Goal: Task Accomplishment & Management: Manage account settings

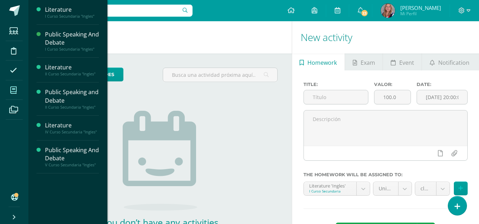
click at [11, 89] on icon at bounding box center [13, 90] width 6 height 7
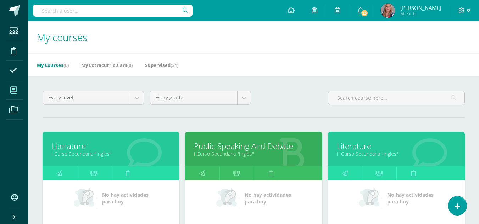
click at [362, 154] on link "II Curso Secundaria "Ingles"" at bounding box center [396, 154] width 119 height 7
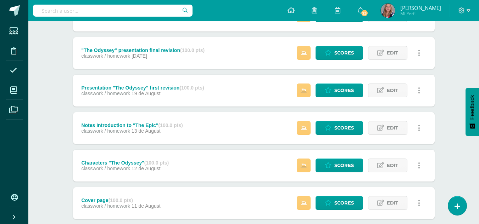
scroll to position [268, 0]
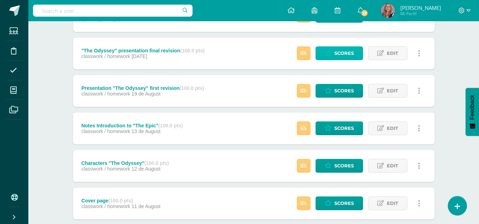
click at [337, 49] on span "Scores" at bounding box center [343, 53] width 19 height 13
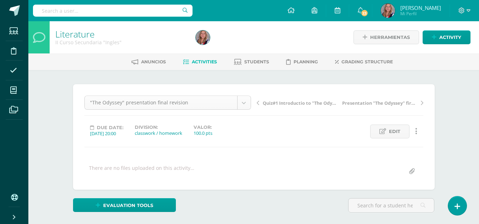
scroll to position [9, 0]
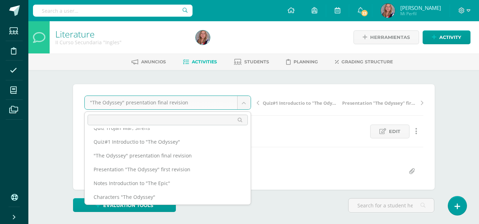
scroll to position [52, 0]
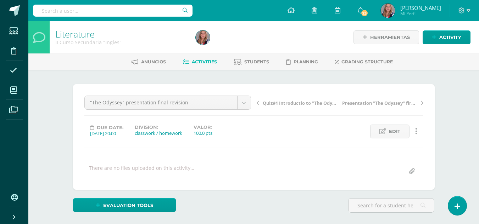
click at [202, 61] on span "Activities" at bounding box center [204, 61] width 25 height 5
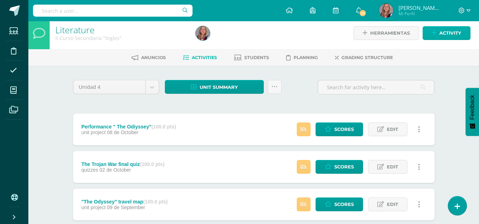
scroll to position [4, 0]
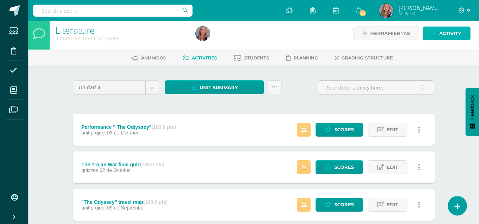
click at [449, 32] on span "Activity" at bounding box center [450, 33] width 22 height 13
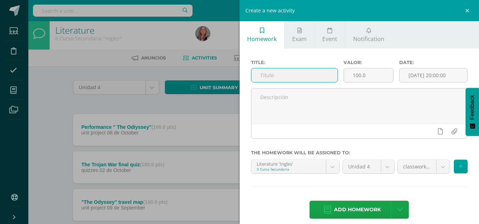
click at [281, 71] on input "text" at bounding box center [294, 75] width 86 height 14
type input "Individual Speech (Presentation "The Odyssey""
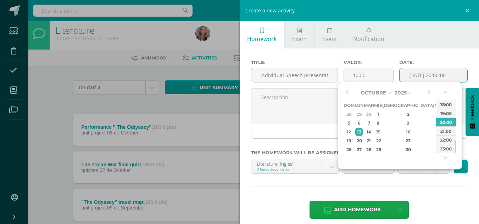
click at [419, 71] on input "[DATE] 20:00:00" at bounding box center [433, 75] width 68 height 14
click at [350, 93] on button "button" at bounding box center [346, 93] width 7 height 11
click at [381, 140] on div "20" at bounding box center [378, 141] width 6 height 8
type input "2025-08-20 20:00"
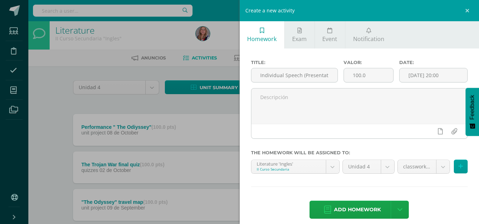
click at [439, 201] on div "Add homework Agregar tarea y ocultar" at bounding box center [359, 210] width 217 height 19
click at [355, 212] on span "Add homework" at bounding box center [357, 209] width 47 height 17
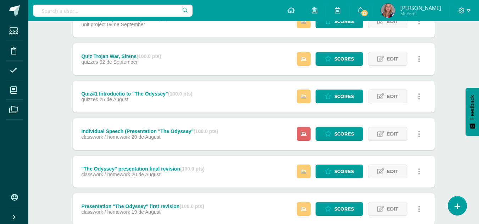
scroll to position [188, 0]
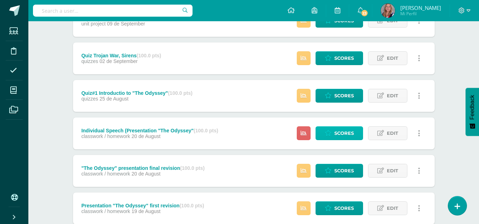
click at [342, 139] on span "Scores" at bounding box center [343, 133] width 19 height 13
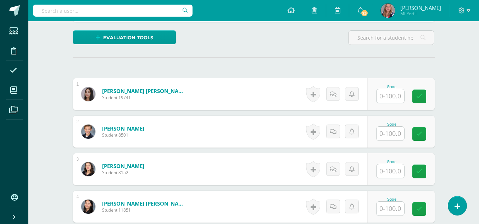
scroll to position [168, 0]
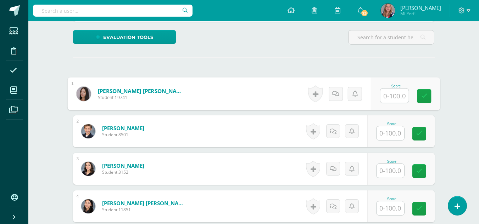
click at [391, 96] on input "text" at bounding box center [394, 96] width 28 height 14
type input "100"
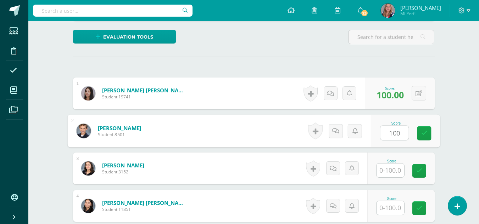
type input "100"
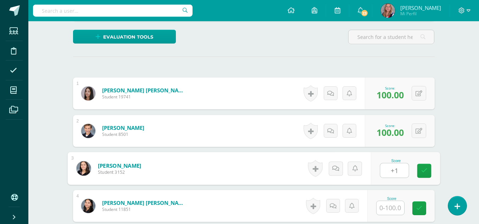
scroll to position [169, 0]
type input "+"
type input "100"
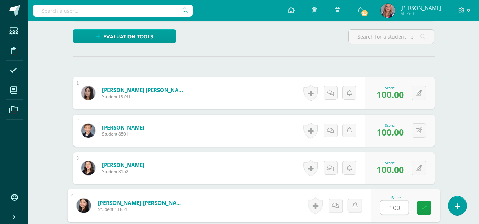
type input "100"
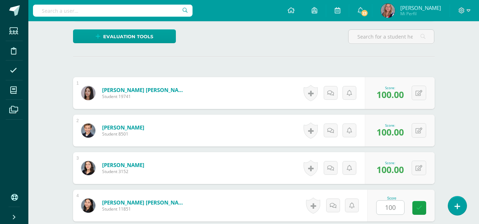
scroll to position [302, 0]
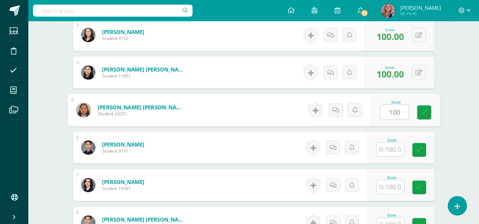
type input "100"
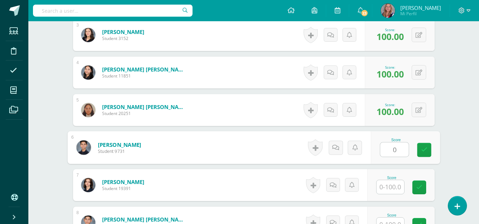
type input "0"
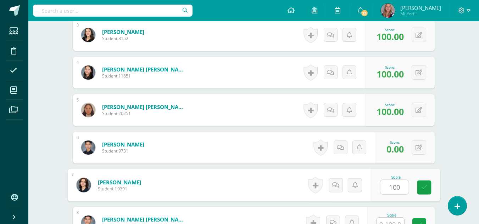
type input "100"
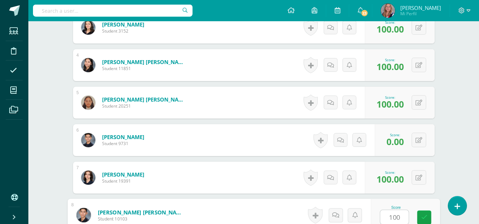
type input "100"
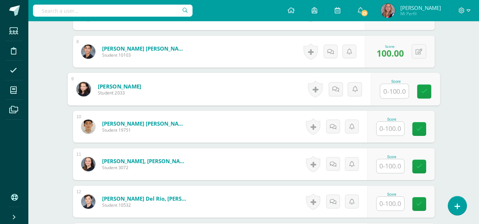
scroll to position [484, 0]
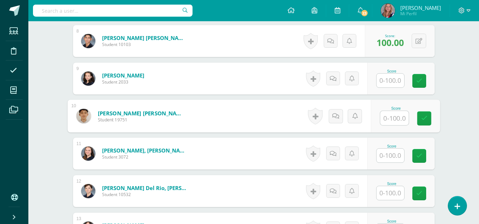
click at [385, 117] on input "text" at bounding box center [394, 118] width 28 height 14
type input "0"
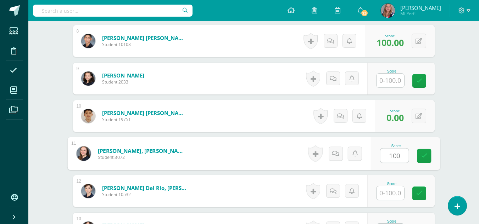
type input "100"
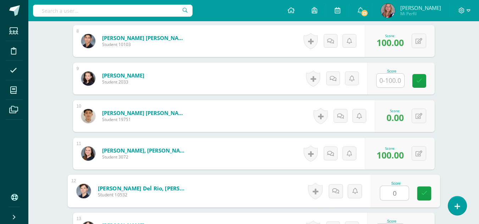
type input "0"
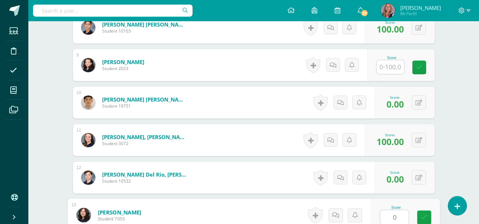
type input "0"
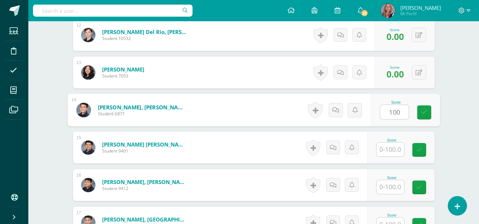
type input "100"
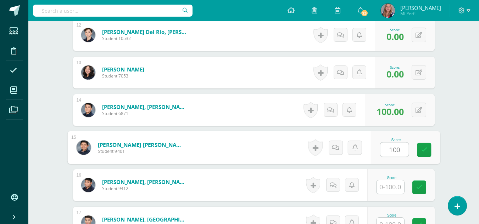
type input "100"
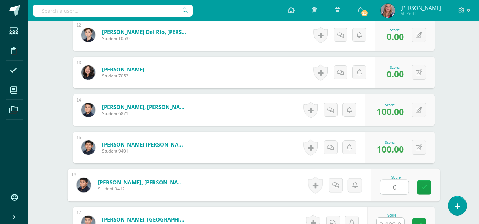
type input "0"
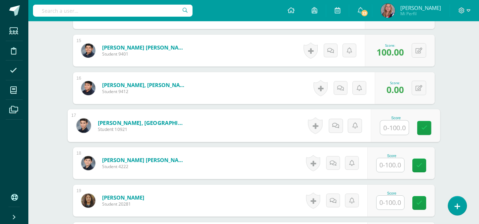
scroll to position [738, 0]
type input "100"
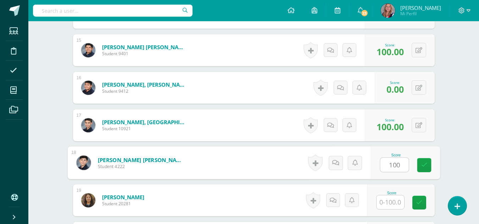
type input "100"
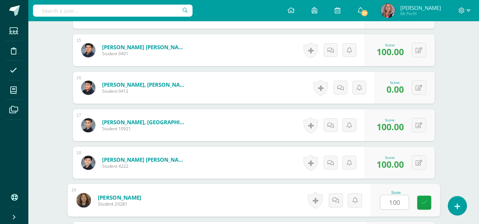
type input "100"
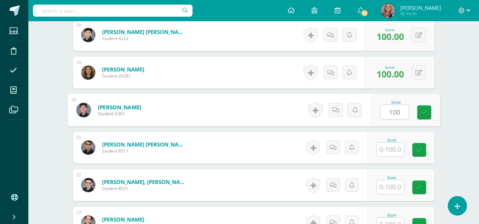
type input "100"
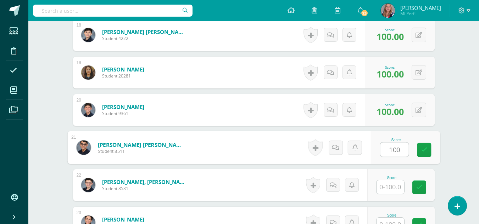
type input "100"
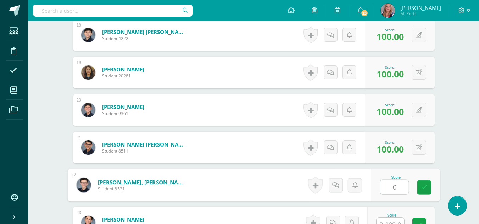
type input "0"
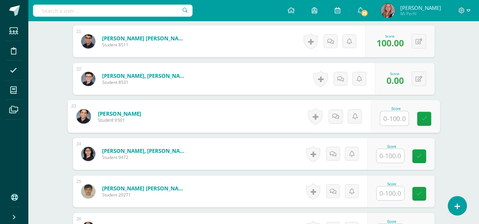
scroll to position [981, 0]
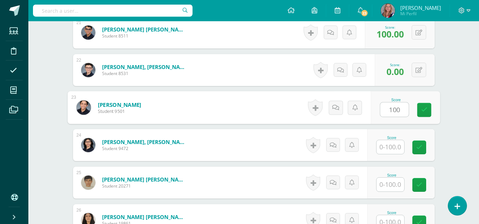
type input "100"
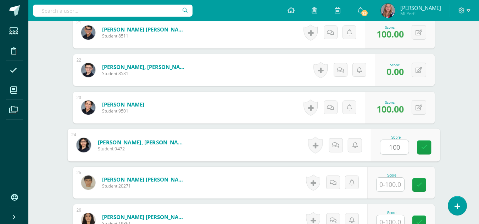
type input "100"
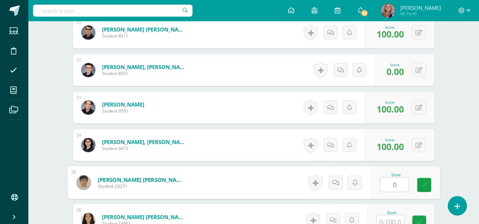
type input "0"
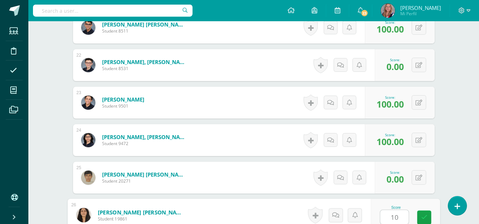
type input "100"
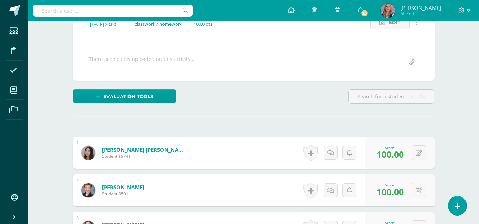
scroll to position [0, 0]
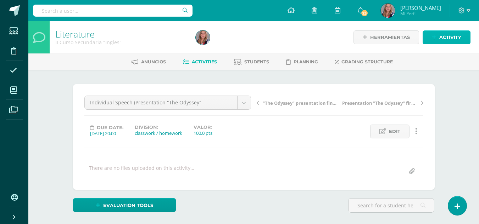
click at [455, 33] on span "Activity" at bounding box center [450, 37] width 22 height 13
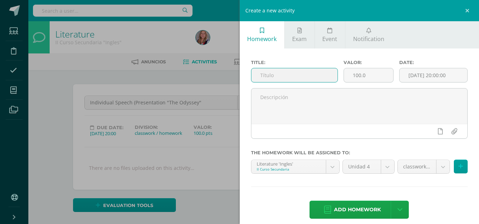
click at [268, 70] on input "text" at bounding box center [294, 75] width 86 height 14
type input "Questions page 458"
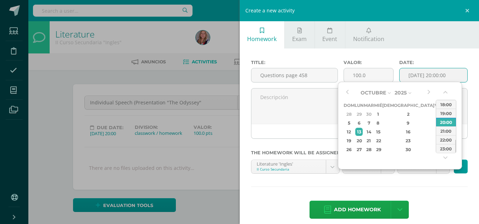
click at [410, 76] on input "[DATE] 20:00:00" at bounding box center [433, 75] width 68 height 14
click at [351, 94] on div "Octubre Enero Febrero Marzo Abril Mayo Junio Julio Agosto Septiembre Octubre No…" at bounding box center [387, 121] width 89 height 67
click at [349, 91] on button "button" at bounding box center [346, 93] width 7 height 11
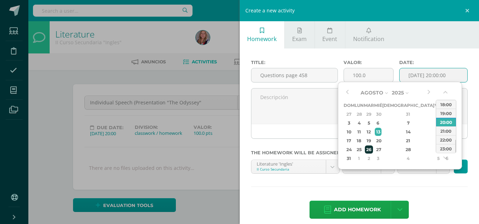
click at [373, 149] on div "26" at bounding box center [369, 150] width 8 height 8
type input "2025-08-26 20:00"
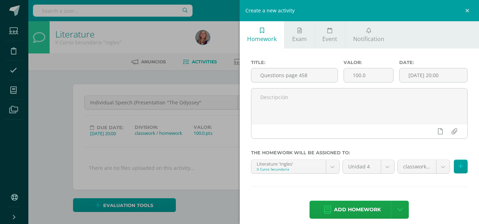
click at [453, 192] on div "Title: Questions page 458 Valor: 100.0 Date: 2025-08-26 20:00 The homework will…" at bounding box center [360, 140] width 240 height 183
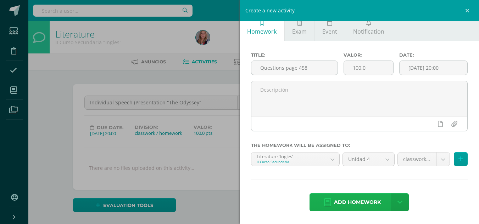
click at [357, 203] on span "Add homework" at bounding box center [357, 202] width 47 height 17
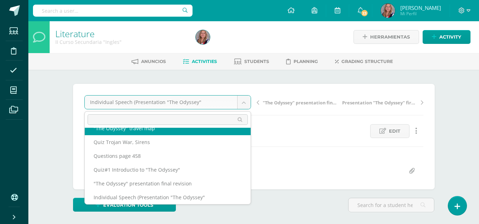
scroll to position [30, 0]
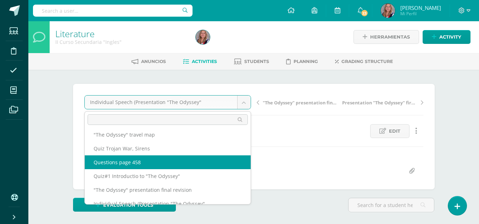
select select "/dashboard/teacher/grade-activity/238484/"
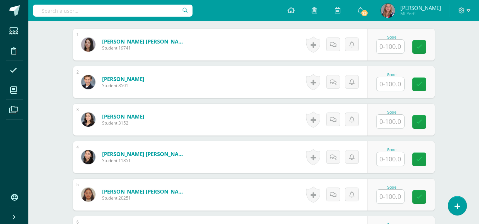
scroll to position [220, 0]
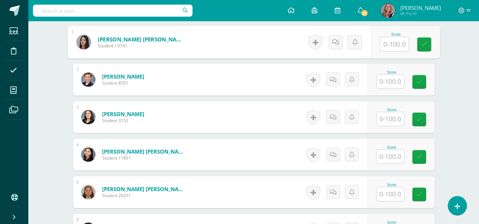
click at [387, 41] on input "text" at bounding box center [394, 44] width 28 height 14
type input "100"
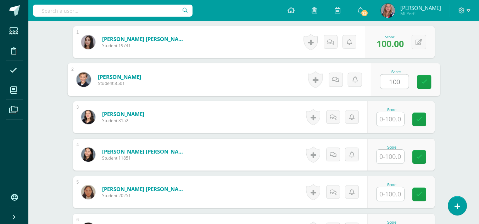
type input "100"
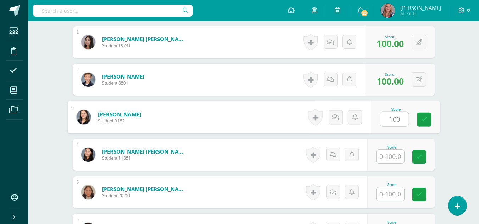
type input "100"
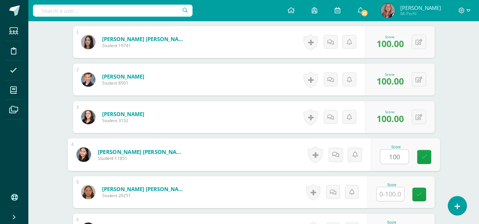
type input "100"
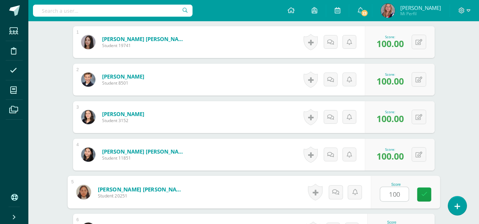
type input "100"
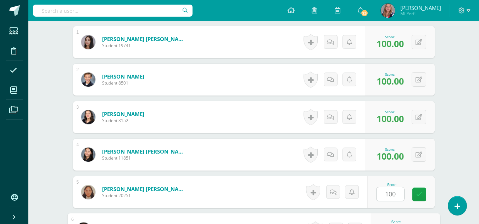
scroll to position [340, 0]
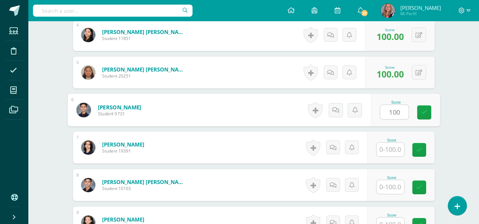
type input "100"
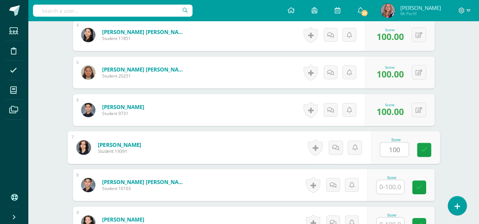
type input "100"
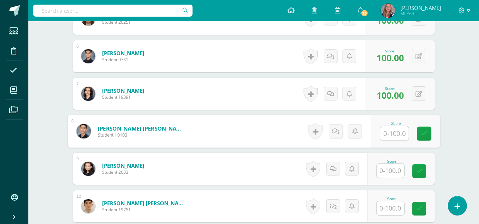
scroll to position [394, 0]
type input "100"
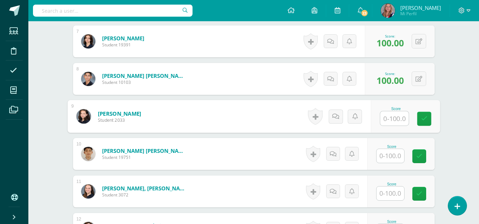
scroll to position [442, 0]
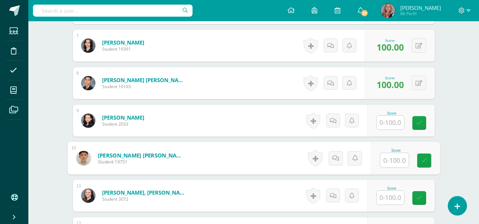
click at [395, 159] on input "text" at bounding box center [394, 160] width 28 height 14
type input "100"
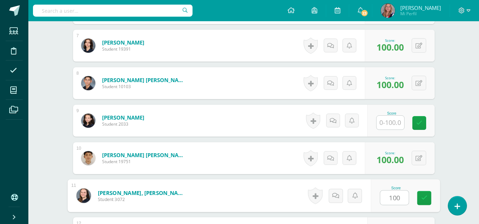
type input "100"
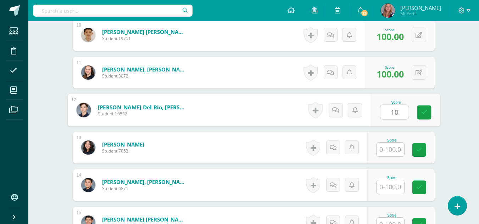
type input "1"
type input "0"
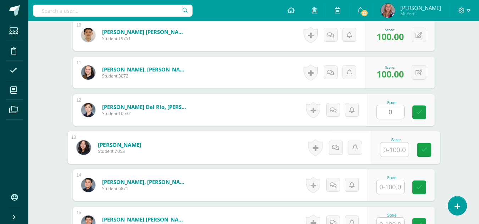
click at [387, 145] on input "text" at bounding box center [394, 150] width 28 height 14
type input "100"
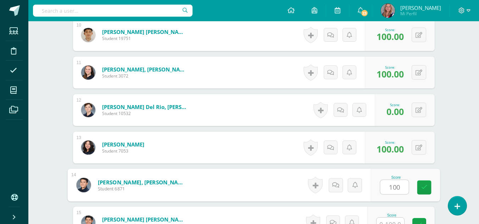
type input "100"
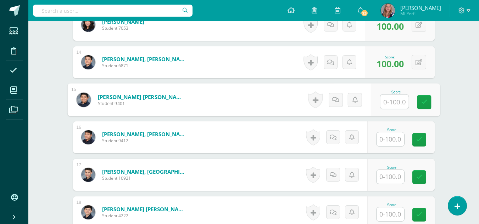
scroll to position [689, 0]
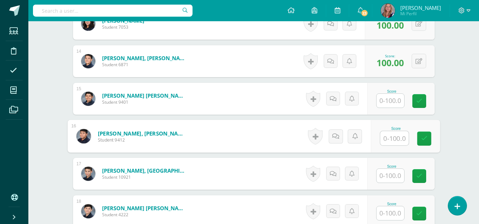
click at [386, 143] on input "text" at bounding box center [394, 138] width 28 height 14
type input "0"
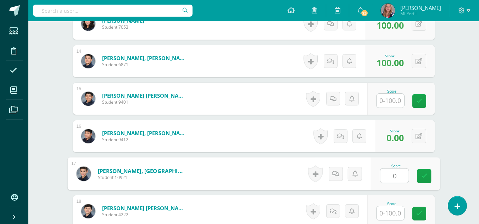
type input "0"
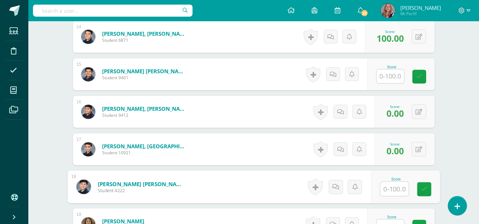
scroll to position [724, 0]
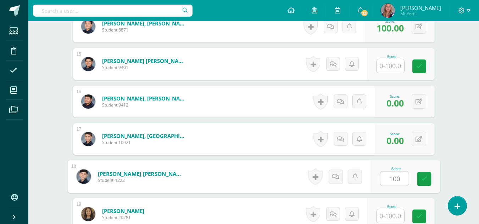
type input "100"
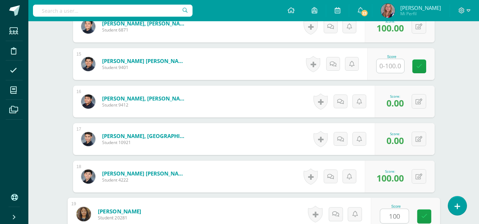
type input "100"
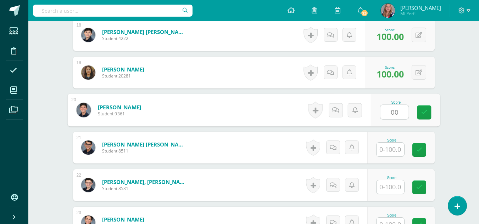
type input "0"
type input "100"
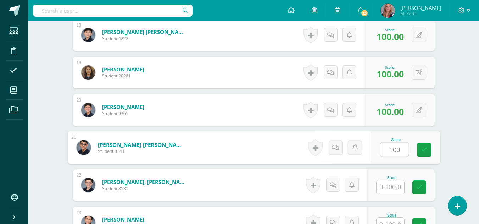
type input "100"
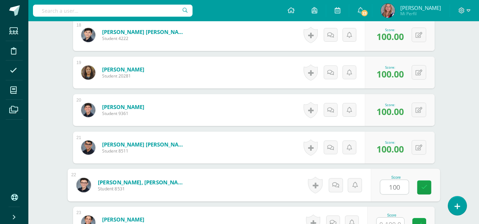
type input "100"
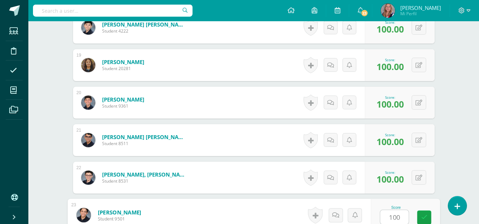
type input "100"
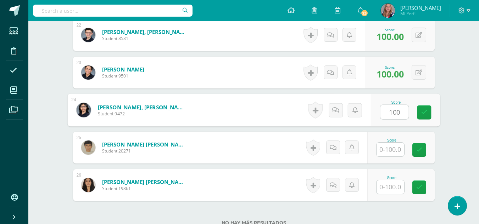
type input "100"
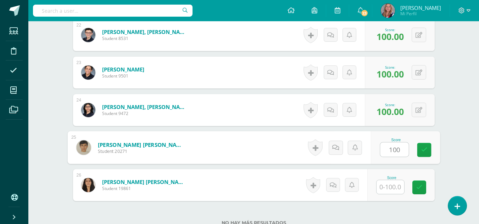
type input "100"
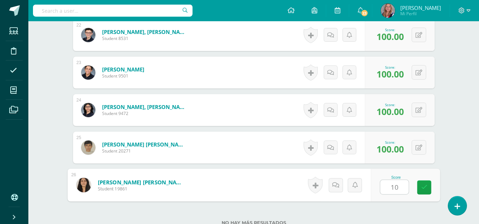
type input "100"
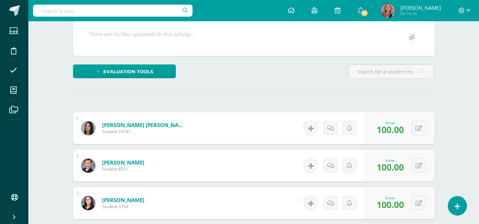
scroll to position [0, 0]
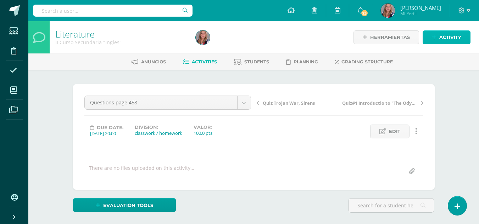
click at [451, 38] on span "Activity" at bounding box center [450, 37] width 22 height 13
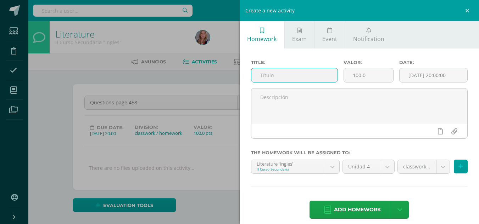
click at [269, 80] on input "text" at bounding box center [294, 75] width 86 height 14
type input "Class notes part I "The Odyssey""
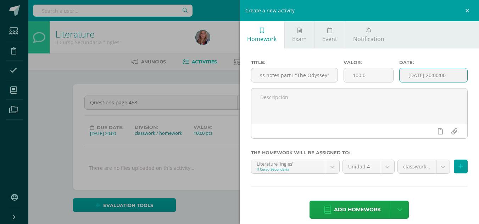
scroll to position [0, 0]
click at [426, 74] on input "[DATE] 20:00:00" at bounding box center [433, 75] width 68 height 14
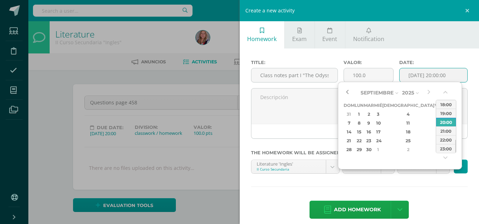
click at [346, 91] on button "button" at bounding box center [346, 93] width 7 height 11
click at [435, 112] on div "5" at bounding box center [438, 114] width 6 height 8
type input "2025-09-05 20:00"
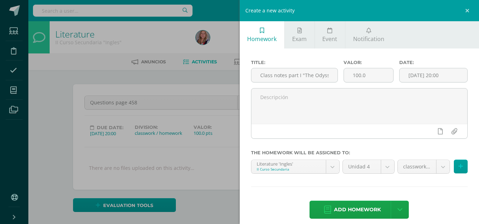
click at [423, 199] on div "Title: Class notes part I "The Odyssey" Valor: 100.0 Date: 2025-09-05 20:00 The…" at bounding box center [360, 140] width 240 height 183
click at [354, 212] on span "Add homework" at bounding box center [357, 209] width 47 height 17
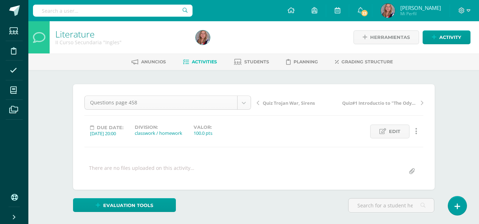
scroll to position [9, 0]
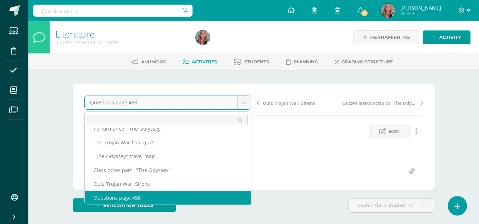
scroll to position [0, 0]
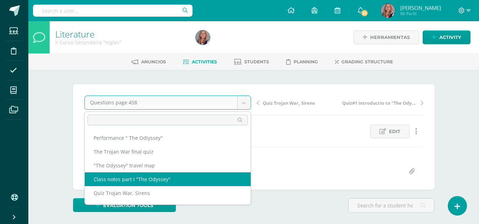
select select "/dashboard/teacher/grade-activity/238486/"
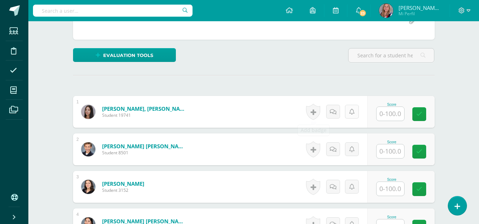
scroll to position [151, 0]
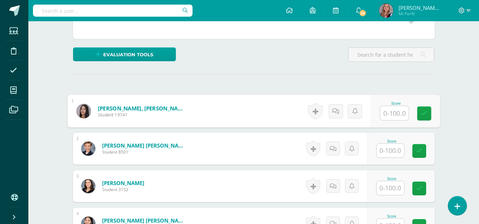
click at [391, 117] on input "text" at bounding box center [394, 113] width 28 height 14
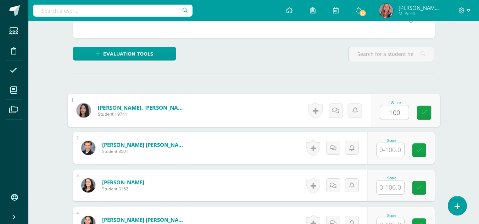
type input "100"
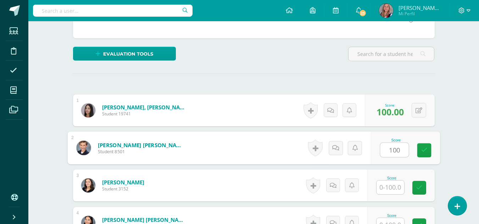
type input "100"
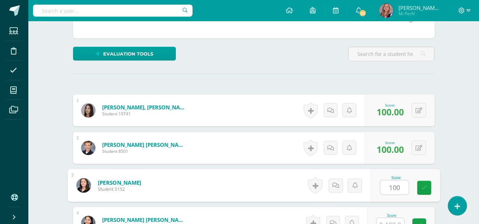
type input "100"
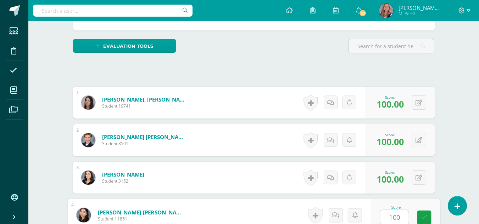
type input "100"
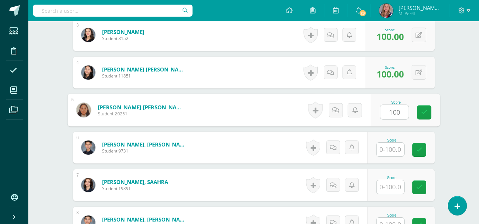
type input "100"
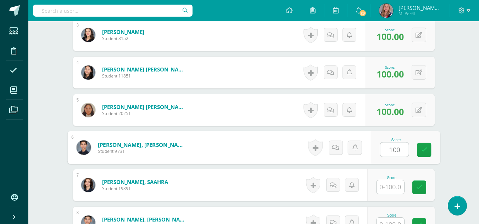
type input "100"
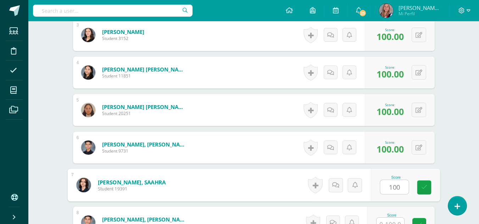
type input "100"
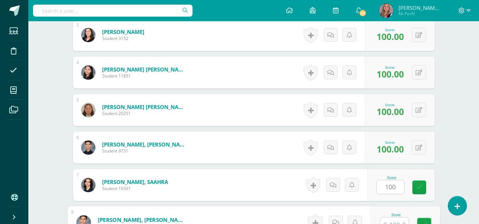
scroll to position [310, 0]
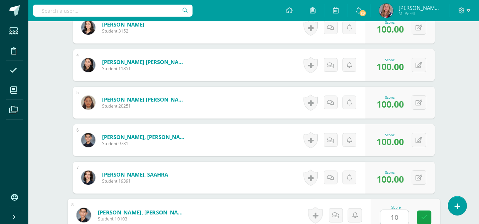
type input "100"
click at [425, 213] on link at bounding box center [424, 218] width 14 height 14
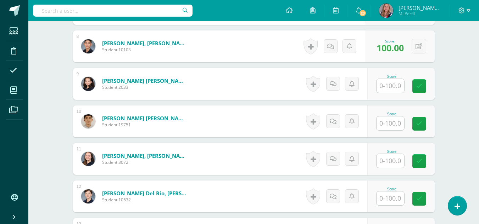
scroll to position [478, 0]
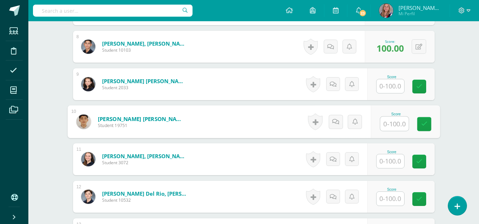
click at [399, 126] on input "text" at bounding box center [394, 124] width 28 height 14
type input "100"
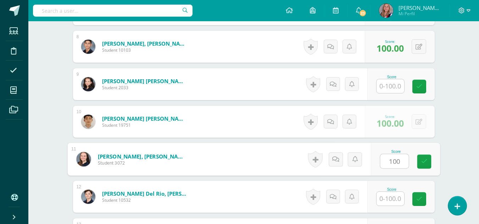
type input "100"
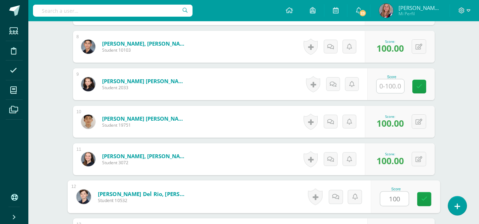
type input "100"
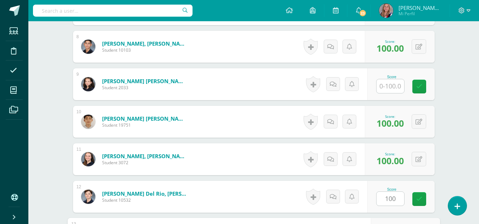
scroll to position [603, 0]
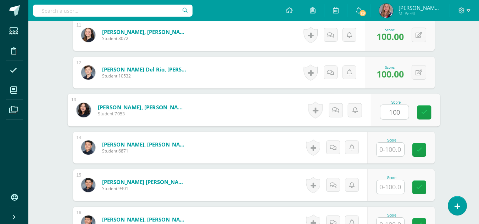
type input "100"
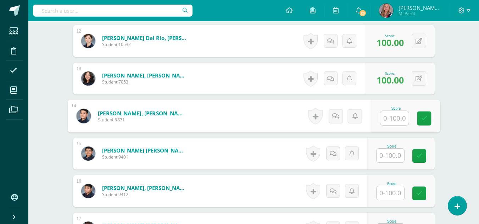
scroll to position [634, 0]
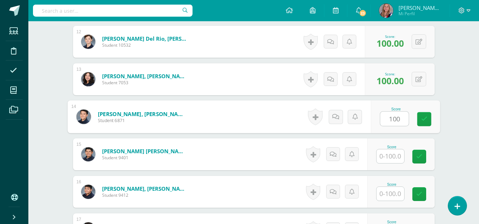
type input "100"
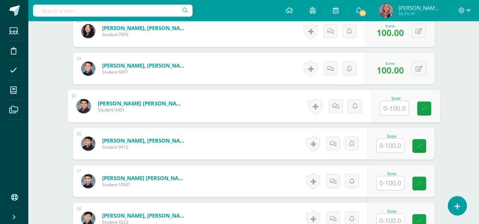
scroll to position [682, 0]
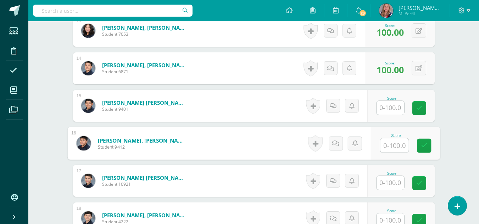
click at [396, 143] on input "text" at bounding box center [394, 146] width 28 height 14
type input "50"
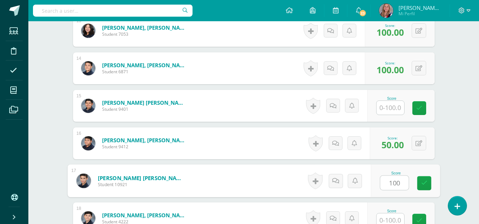
type input "100"
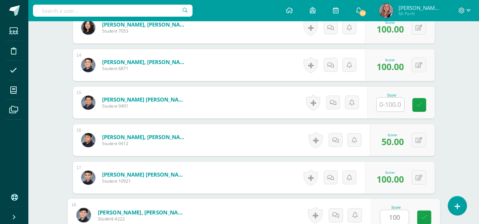
type input "100"
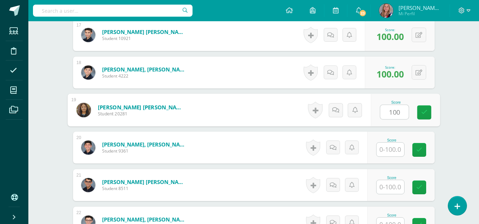
type input "100"
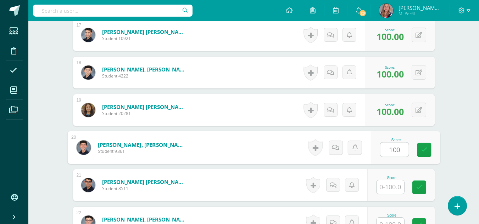
type input "100"
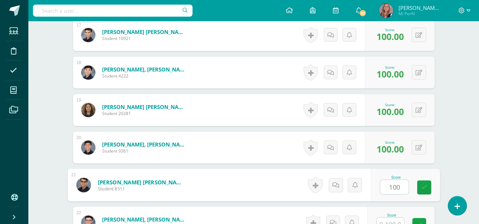
type input "100"
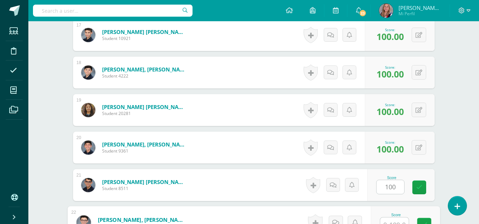
scroll to position [836, 0]
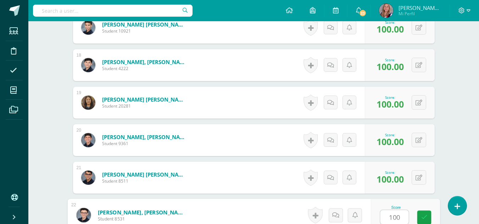
type input "100"
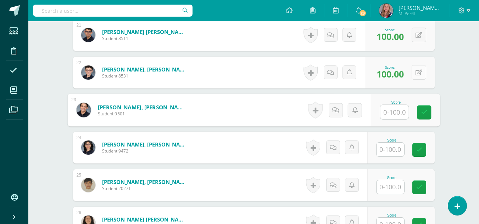
click at [420, 75] on button at bounding box center [418, 72] width 15 height 15
type input "100"
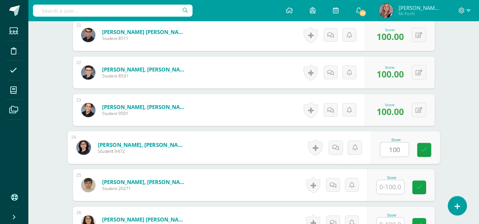
type input "100"
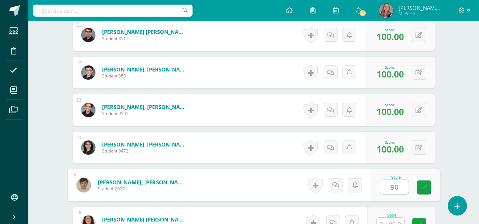
type input "90"
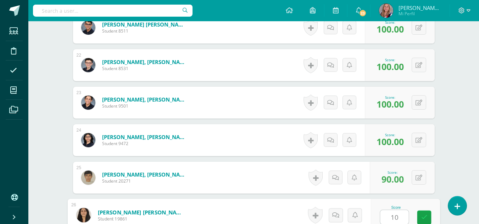
type input "100"
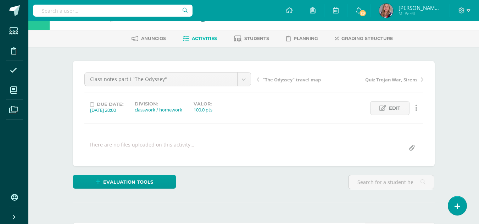
scroll to position [0, 0]
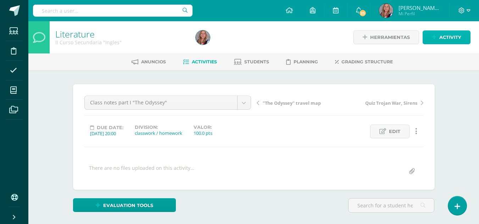
click at [450, 35] on span "Activity" at bounding box center [450, 37] width 22 height 13
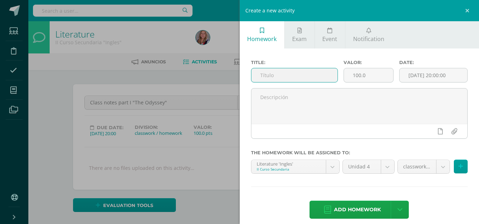
click at [277, 75] on input "text" at bounding box center [294, 75] width 86 height 14
type input ""Father and Son", "Odysseus Against the Suitors" notes"
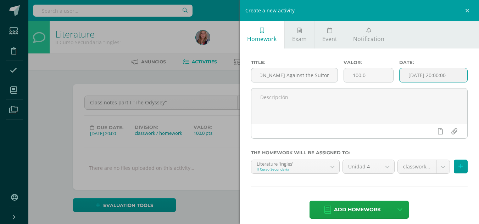
scroll to position [0, 0]
click at [439, 76] on input "[DATE] 20:00:00" at bounding box center [433, 75] width 68 height 14
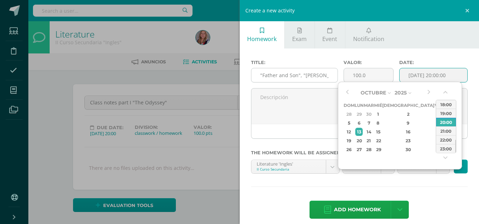
type input "2025-10-13 20:00"
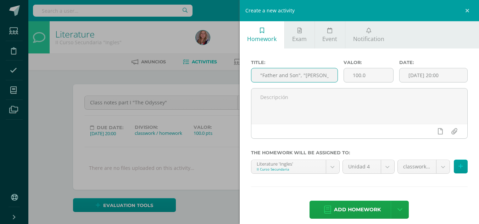
click at [321, 75] on input ""Father and Son", "Odysseus Against the Suitors" notes" at bounding box center [294, 75] width 86 height 14
click at [326, 75] on input ""Father and Son", "Odysseus Against the Suitors" notes" at bounding box center [294, 75] width 86 height 14
click at [326, 75] on input ""Father and Son", "Odyss Against the Suitors" notes" at bounding box center [294, 75] width 86 height 14
click at [326, 75] on input ""Father and Son", "Odyssinst the Suitors" notes" at bounding box center [294, 75] width 86 height 14
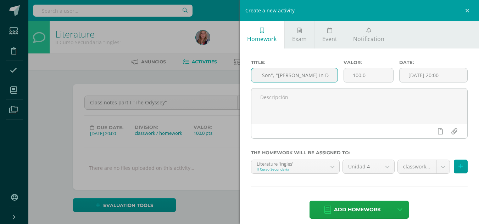
click at [326, 76] on input ""Father and Son", "Odysseus In D the Suitors" notes" at bounding box center [294, 75] width 86 height 14
click at [318, 75] on input ""Father and Son", "Odysseus In D tors" notes" at bounding box center [294, 75] width 86 height 14
click at [310, 76] on input ""Father and Son", "Odysseus Ins" notes" at bounding box center [294, 75] width 86 height 14
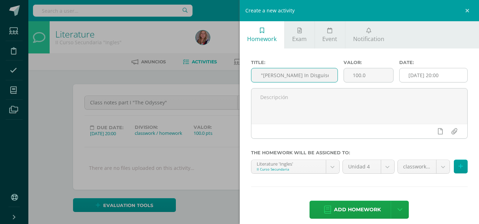
type input ""Father and Son", "Odysseus In Disguise" notes" notes"
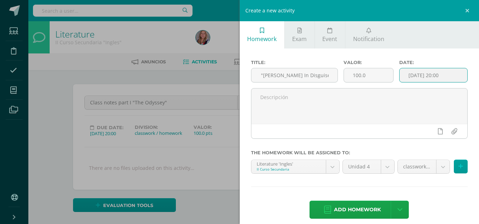
scroll to position [0, 0]
click at [412, 80] on input "[DATE] 20:00" at bounding box center [433, 75] width 68 height 14
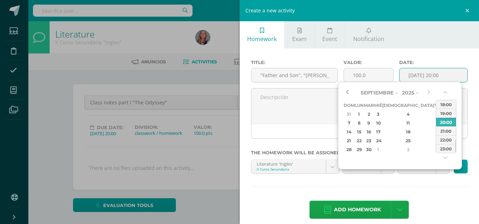
click at [347, 92] on button "button" at bounding box center [346, 93] width 7 height 11
click at [435, 142] on div "26" at bounding box center [438, 141] width 6 height 8
type input "2025-09-26 20:00"
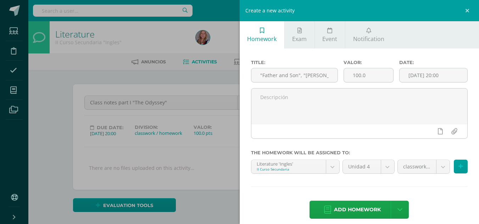
click at [432, 207] on div "Add homework Agregar tarea y ocultar" at bounding box center [359, 210] width 217 height 19
click at [369, 209] on span "Add homework" at bounding box center [357, 209] width 47 height 17
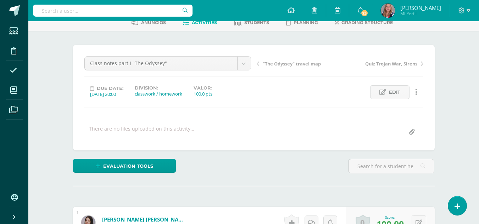
scroll to position [14, 0]
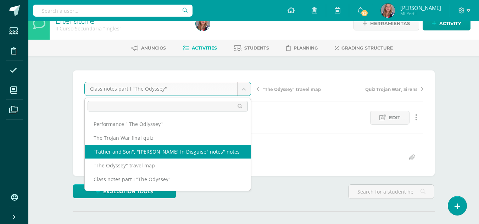
select select "/dashboard/teacher/grade-activity/238489/"
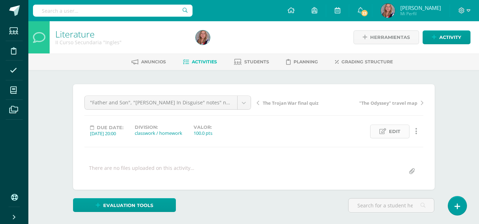
click at [399, 130] on span "Edit" at bounding box center [394, 131] width 11 height 13
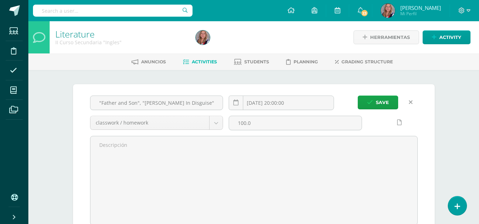
scroll to position [0, 0]
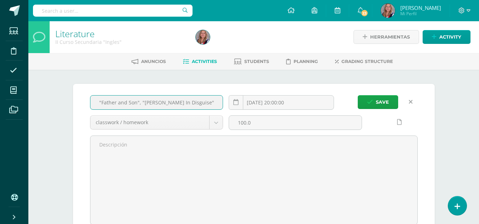
click at [213, 101] on input ""Father and Son", "Odysseus In Disguise" notes" notes" at bounding box center [156, 103] width 133 height 14
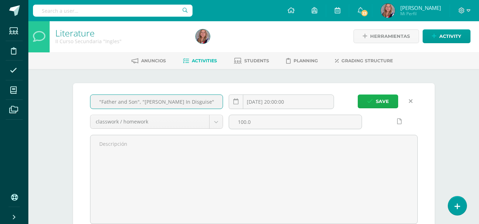
type input ""Father and Son", "[PERSON_NAME] In Disguise" notes"
click at [379, 103] on span "Save" at bounding box center [382, 101] width 13 height 13
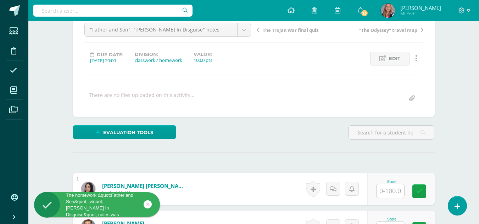
scroll to position [171, 0]
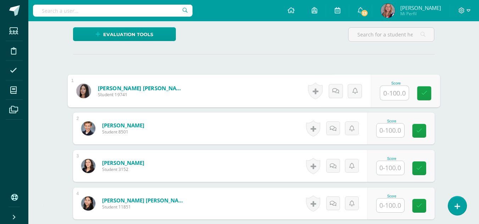
click at [396, 95] on input "text" at bounding box center [394, 93] width 28 height 14
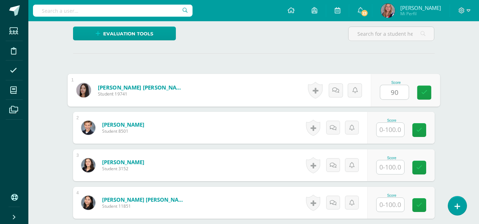
type input "90"
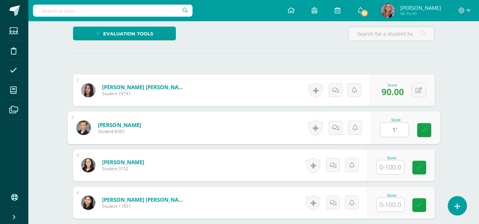
type input "1"
type input "100"
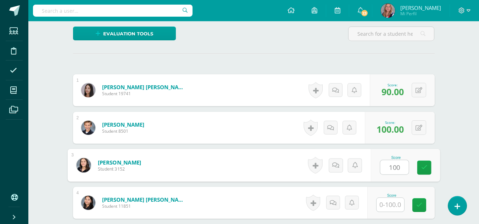
type input "100"
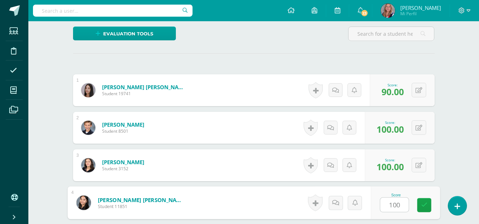
type input "100"
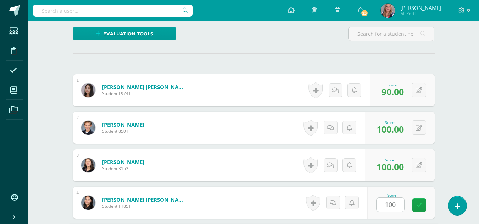
scroll to position [302, 0]
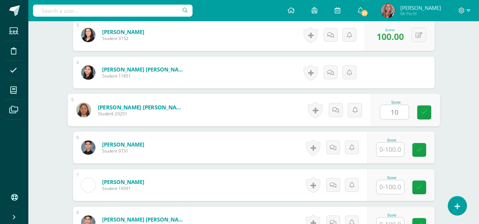
type input "100"
click at [421, 109] on icon at bounding box center [424, 112] width 6 height 6
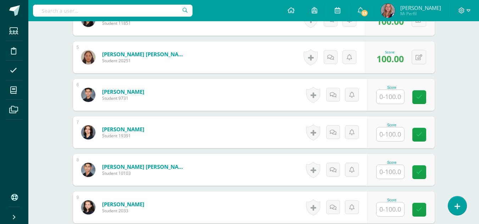
scroll to position [355, 0]
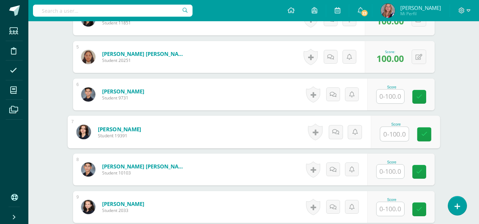
click at [392, 134] on input "text" at bounding box center [394, 134] width 28 height 14
type input "50"
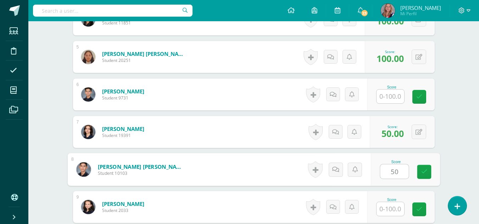
type input "50"
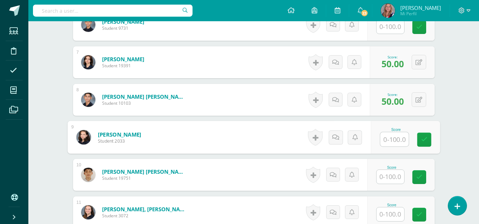
scroll to position [426, 0]
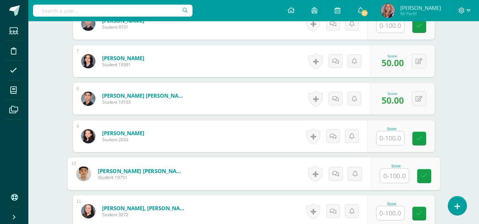
click at [394, 178] on input "text" at bounding box center [394, 176] width 28 height 14
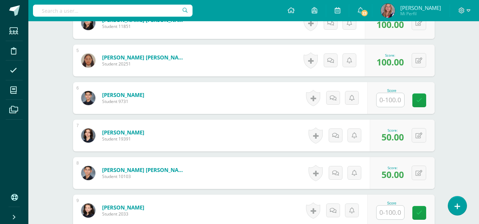
scroll to position [352, 0]
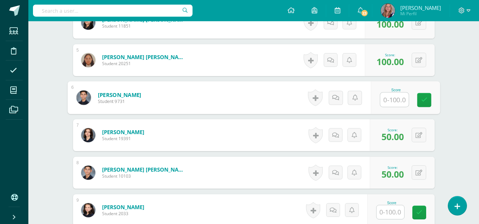
click at [387, 97] on input "text" at bounding box center [394, 100] width 28 height 14
type input "50"
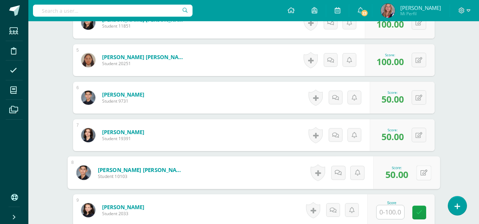
click at [418, 173] on button at bounding box center [423, 172] width 15 height 15
type input "100"
click at [408, 179] on link at bounding box center [405, 175] width 14 height 14
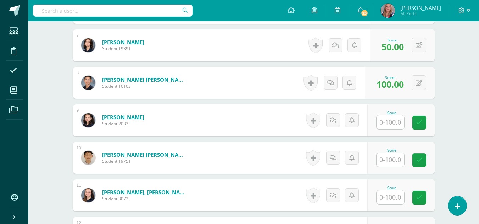
scroll to position [443, 0]
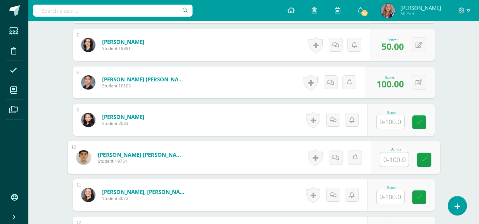
click at [393, 161] on input "text" at bounding box center [394, 160] width 28 height 14
type input "100"
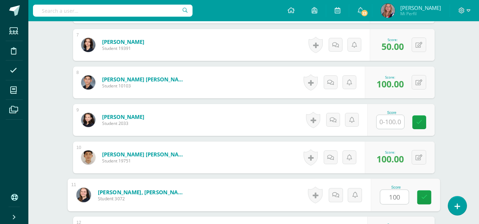
type input "100"
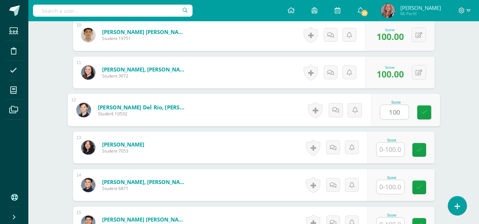
type input "100"
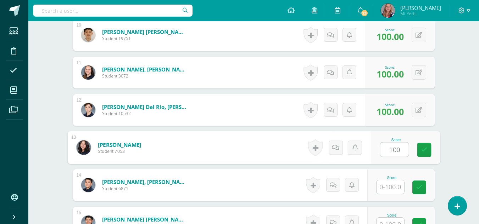
type input "100"
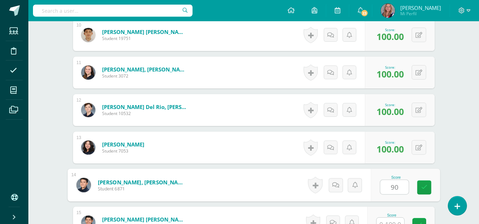
type input "90"
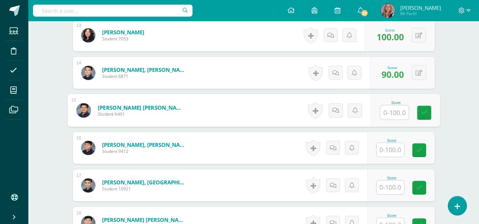
scroll to position [678, 0]
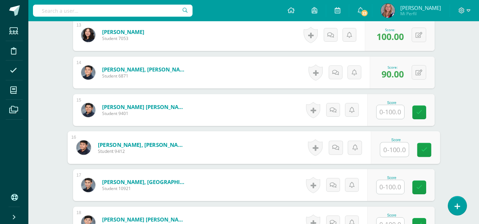
click at [393, 151] on input "text" at bounding box center [394, 150] width 28 height 14
type input "50"
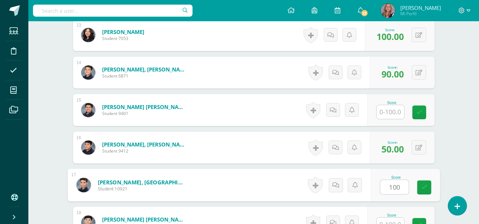
type input "100"
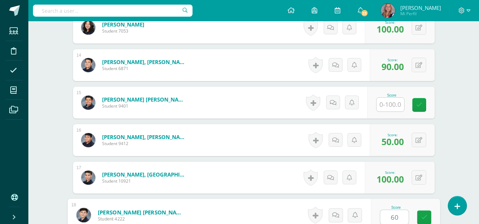
type input "60"
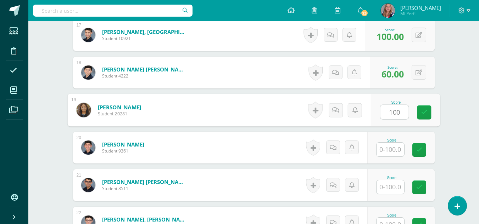
type input "100"
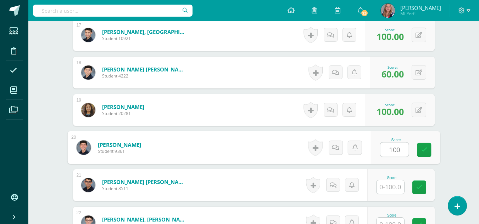
type input "100"
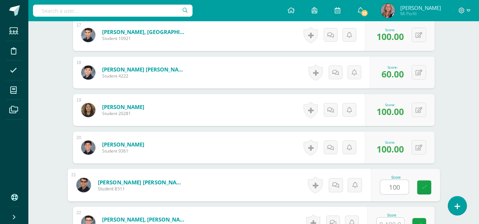
type input "100"
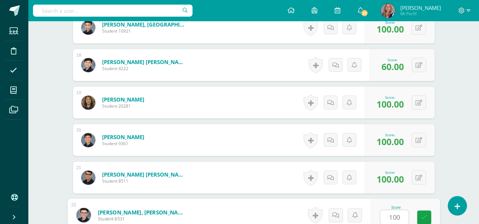
type input "100"
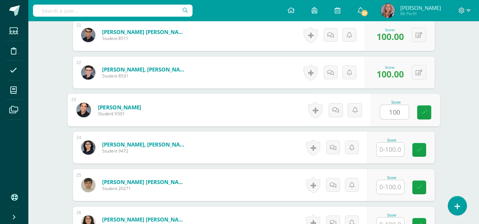
type input "100"
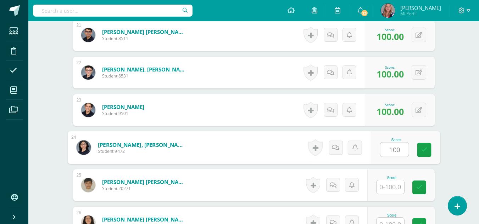
type input "100"
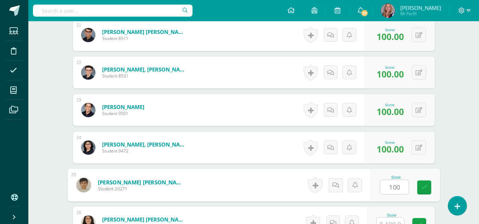
type input "100"
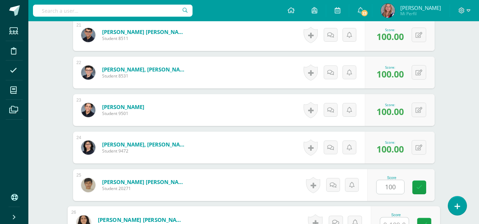
scroll to position [986, 0]
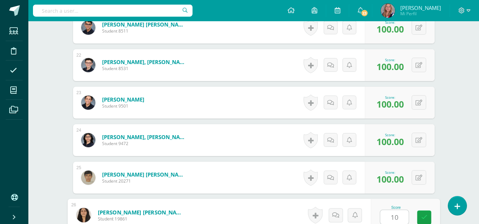
type input "100"
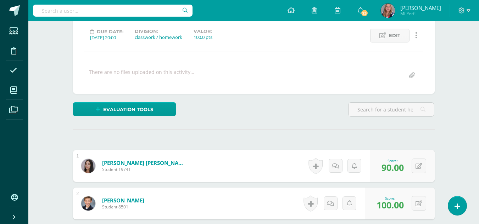
scroll to position [0, 0]
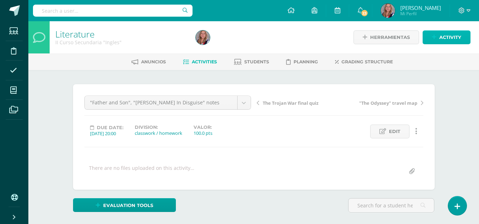
click at [434, 39] on icon at bounding box center [434, 37] width 5 height 6
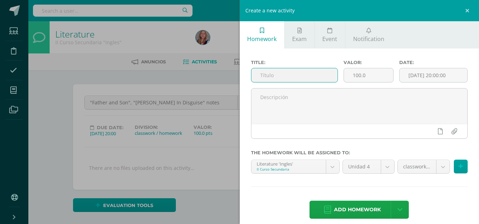
click at [268, 76] on input "text" at bounding box center [294, 75] width 86 height 14
click at [265, 75] on input "text" at bounding box center [294, 75] width 86 height 14
type input "Notebook"
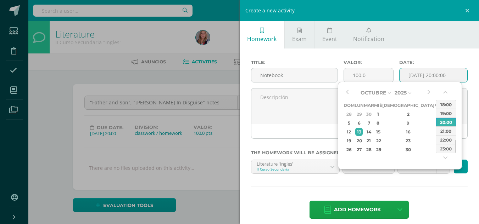
click at [412, 76] on input "[DATE] 20:00:00" at bounding box center [433, 75] width 68 height 14
click at [401, 124] on div "9" at bounding box center [408, 123] width 42 height 8
type input "2025-10-09 20:00"
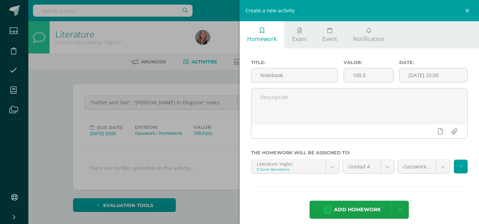
click at [430, 191] on div "Title: Notebook Valor: 100.0 Date: 2025-10-09 20:00 The homework will be assign…" at bounding box center [360, 140] width 240 height 183
click at [354, 210] on span "Add homework" at bounding box center [357, 209] width 47 height 17
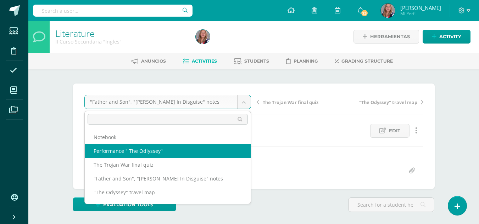
scroll to position [1, 0]
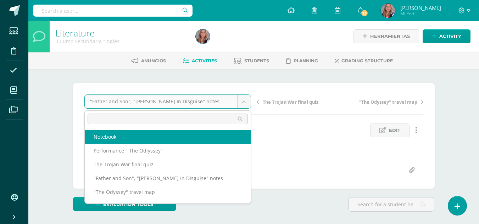
select select "/dashboard/teacher/grade-activity/238492/"
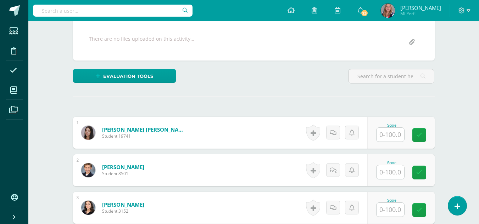
scroll to position [130, 0]
click at [384, 135] on input "text" at bounding box center [390, 135] width 28 height 14
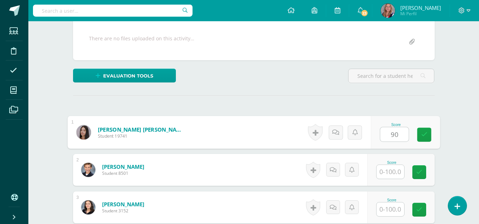
type input "90"
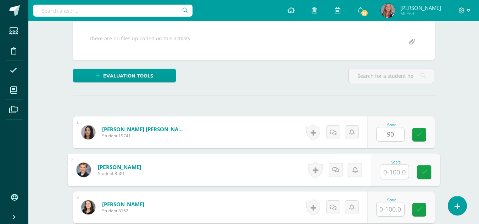
scroll to position [130, 0]
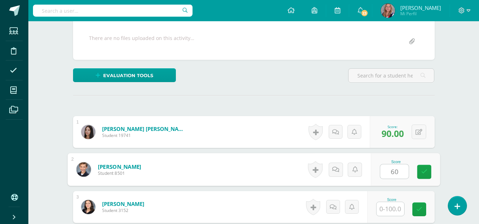
type input "60"
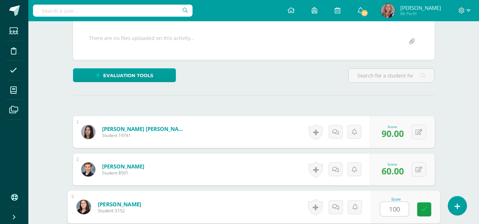
type input "100"
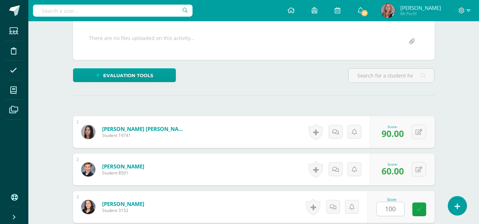
scroll to position [265, 0]
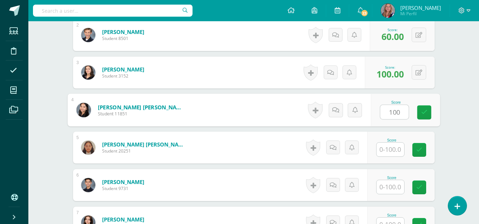
type input "100"
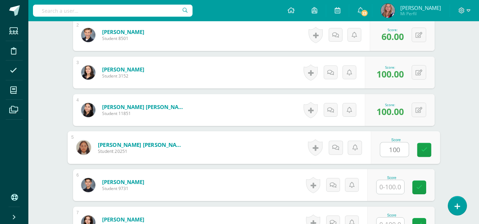
type input "100"
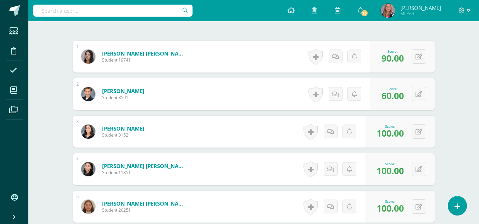
scroll to position [207, 0]
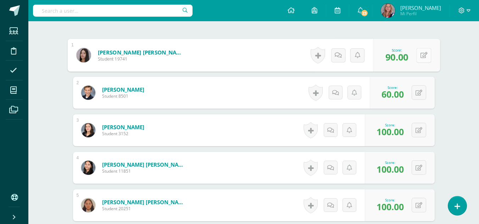
click at [421, 59] on button at bounding box center [423, 55] width 15 height 15
type input "60"
click at [404, 57] on icon at bounding box center [404, 58] width 6 height 6
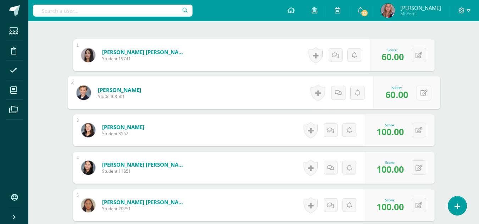
click at [420, 95] on icon at bounding box center [423, 93] width 7 height 6
type input "90"
click at [407, 95] on icon at bounding box center [404, 95] width 6 height 6
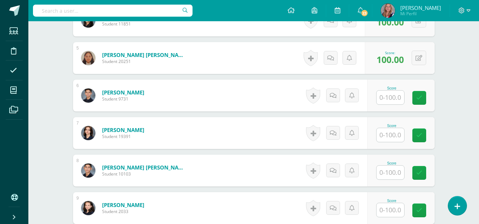
scroll to position [355, 0]
click at [394, 101] on input "text" at bounding box center [390, 97] width 28 height 14
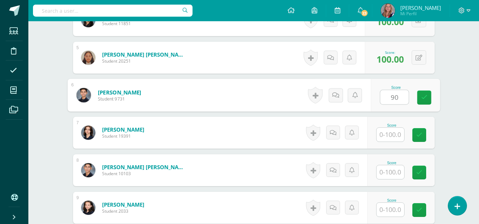
type input "90"
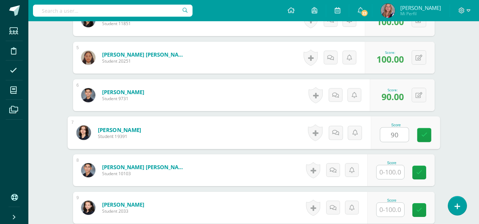
type input "90"
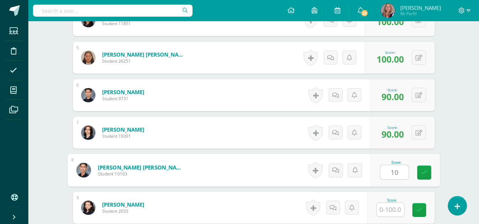
type input "100"
click at [429, 170] on link at bounding box center [424, 173] width 14 height 14
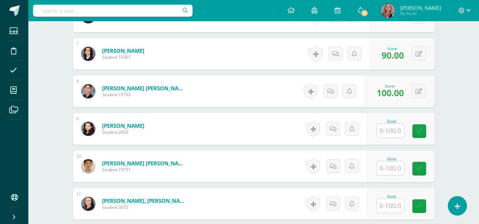
scroll to position [435, 0]
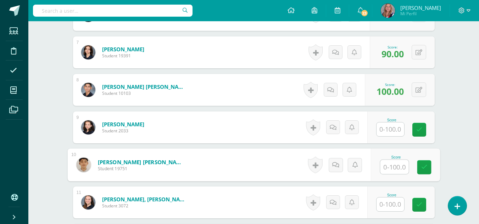
click at [391, 166] on input "text" at bounding box center [394, 167] width 28 height 14
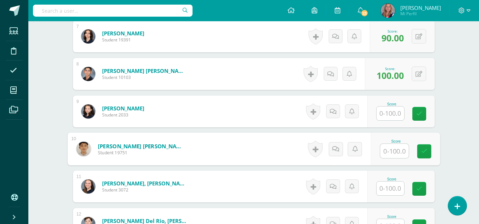
scroll to position [451, 0]
type input "75"
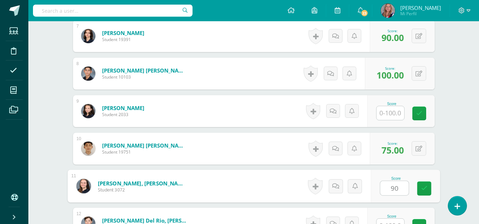
type input "90"
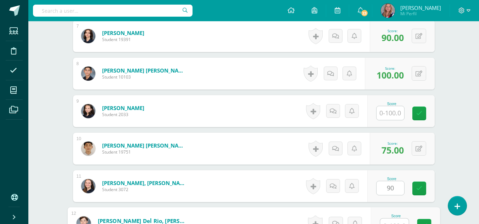
scroll to position [460, 0]
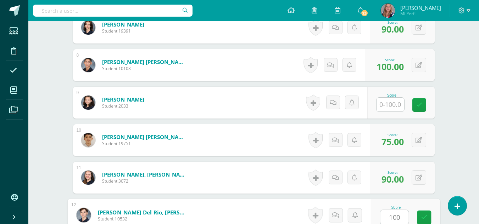
type input "100"
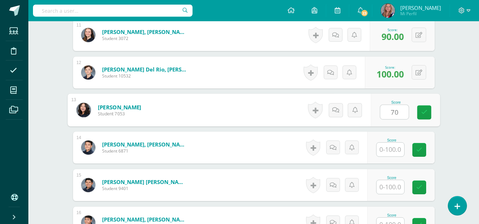
type input "70"
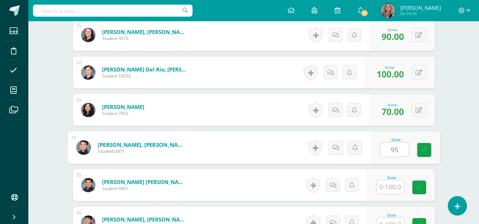
type input "95"
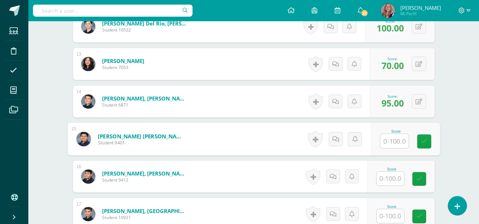
scroll to position [649, 0]
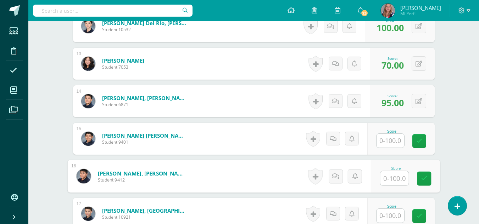
click at [390, 175] on input "text" at bounding box center [394, 179] width 28 height 14
type input "1"
type input "60"
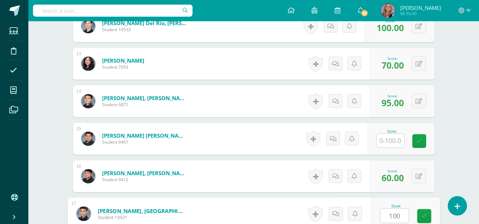
type input "100"
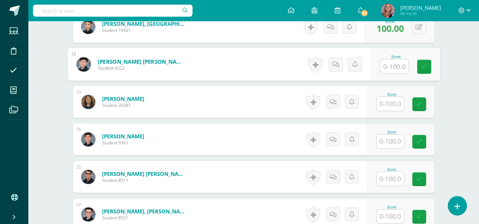
scroll to position [837, 0]
type input "85"
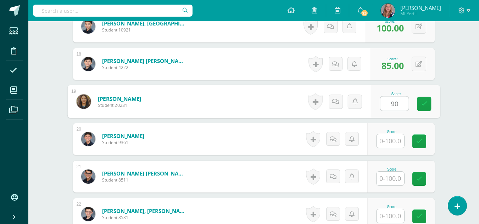
type input "90"
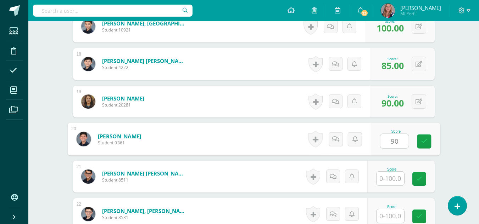
type input "90"
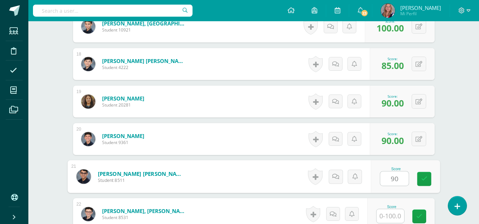
type input "90"
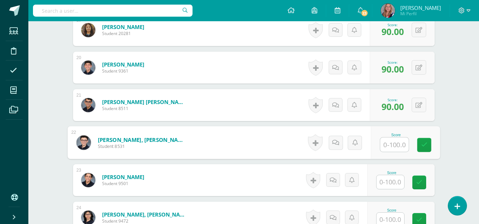
scroll to position [909, 0]
type input "100"
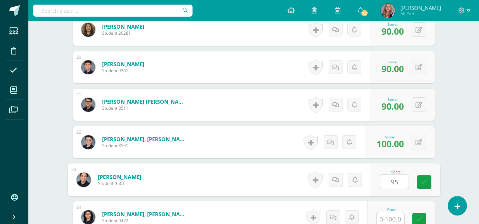
type input "95"
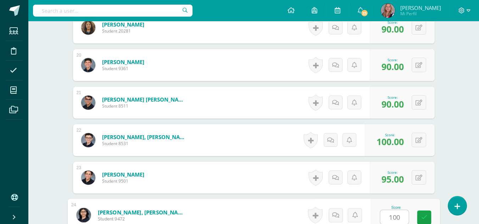
type input "100"
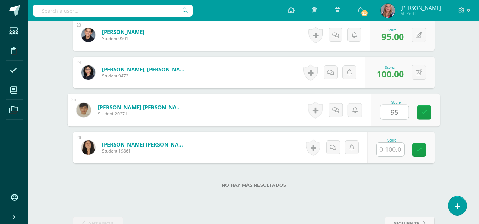
type input "95"
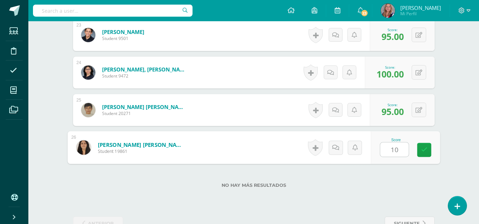
type input "100"
click at [426, 149] on icon at bounding box center [424, 150] width 6 height 6
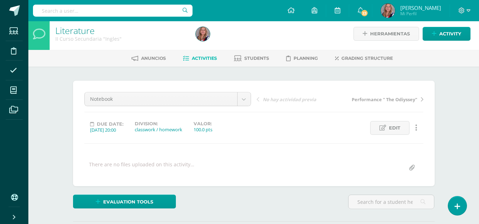
scroll to position [0, 0]
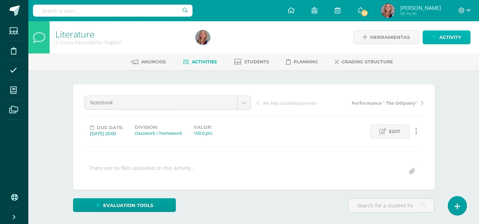
click at [449, 40] on span "Activity" at bounding box center [450, 37] width 22 height 13
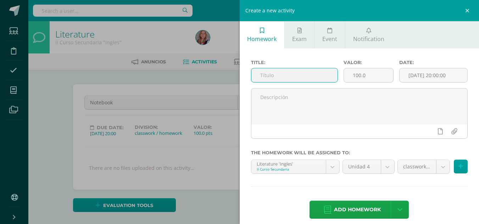
click at [275, 77] on input "text" at bounding box center [294, 75] width 86 height 14
type input "Diary entry"
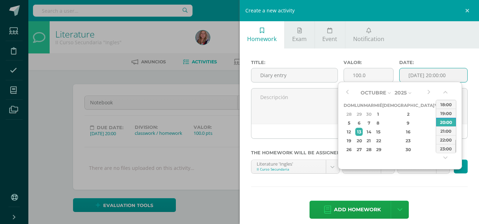
click at [423, 75] on input "[DATE] 20:00:00" at bounding box center [433, 75] width 68 height 14
click at [346, 95] on button "button" at bounding box center [346, 93] width 7 height 11
click at [363, 123] on div "8" at bounding box center [358, 123] width 7 height 8
type input "2025-09-08 20:00"
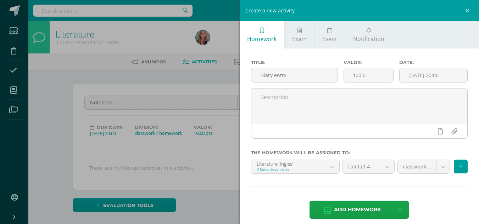
click at [439, 206] on div "Add homework Agregar tarea y ocultar" at bounding box center [359, 210] width 217 height 19
click at [369, 209] on span "Add homework" at bounding box center [357, 209] width 47 height 17
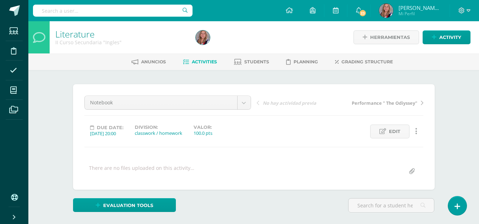
scroll to position [1, 0]
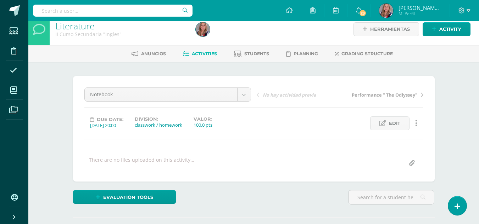
scroll to position [0, 0]
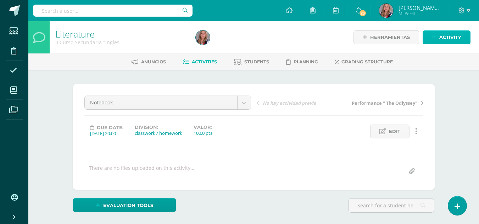
click at [438, 38] on link "Activity" at bounding box center [446, 37] width 48 height 14
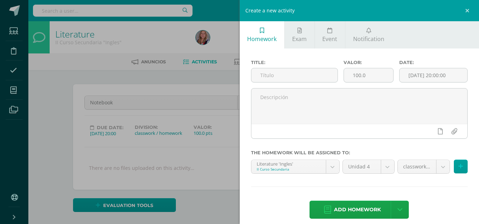
click at [223, 149] on div "Create a new activity Homework Exam Event Notification Title: Valor: 100.0 Date…" at bounding box center [239, 112] width 479 height 224
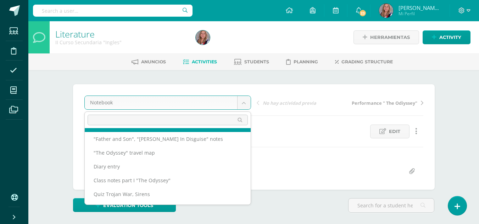
scroll to position [41, 0]
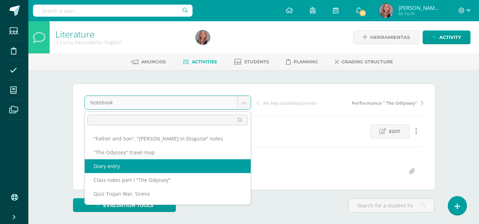
select select "/dashboard/teacher/grade-activity/238495/"
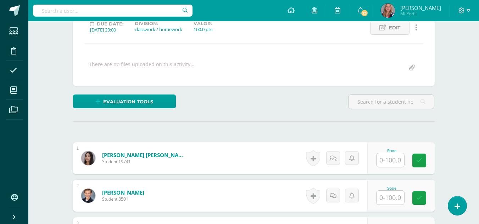
scroll to position [131, 0]
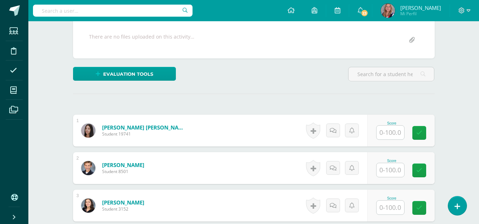
click at [394, 128] on input "text" at bounding box center [390, 133] width 28 height 14
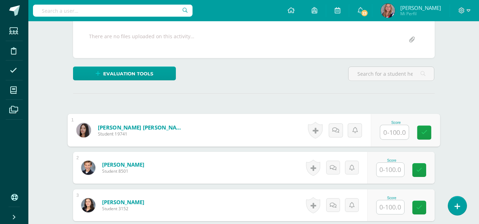
scroll to position [132, 0]
drag, startPoint x: 394, startPoint y: 128, endPoint x: 404, endPoint y: 128, distance: 9.9
click at [404, 128] on input "text" at bounding box center [394, 132] width 28 height 14
type input "60"
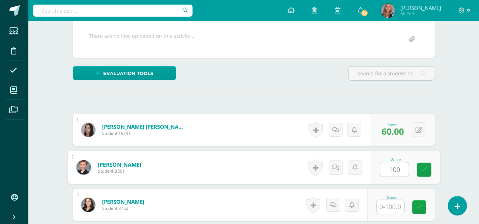
type input "100"
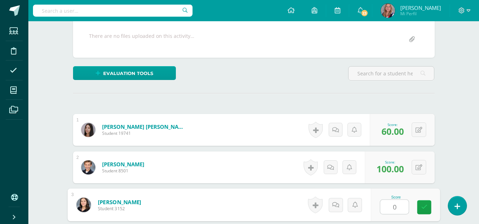
type input "0"
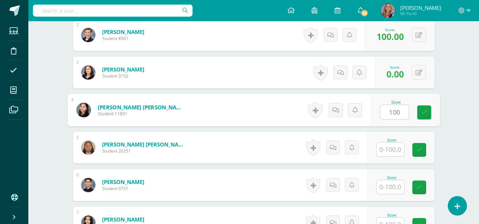
type input "100"
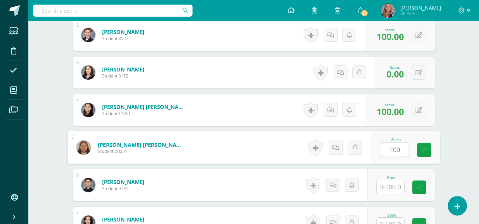
type input "100"
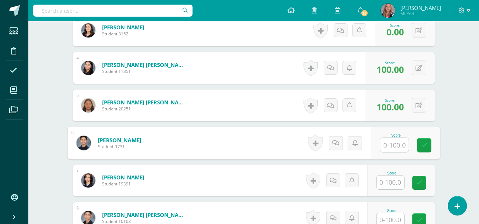
scroll to position [309, 0]
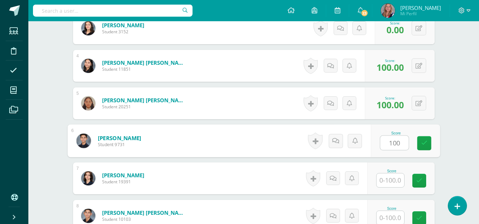
type input "100"
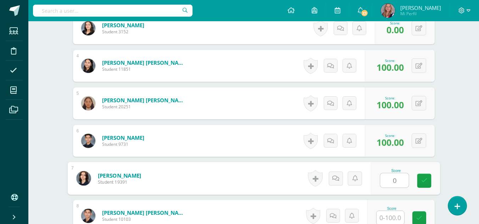
type input "0"
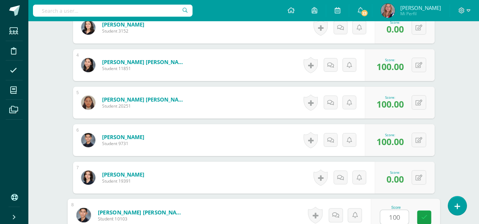
type input "100"
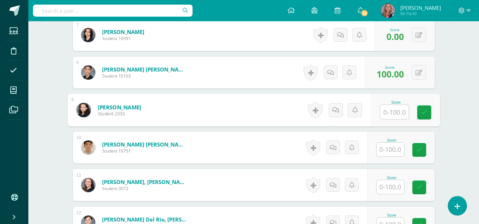
type input "1"
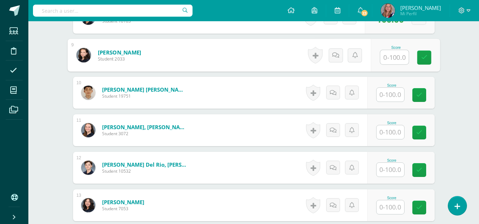
scroll to position [508, 0]
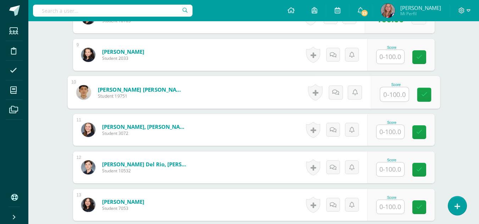
click at [393, 95] on input "text" at bounding box center [394, 95] width 28 height 14
type input "100"
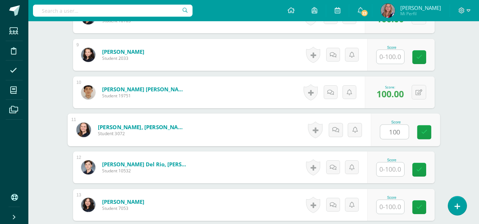
type input "100"
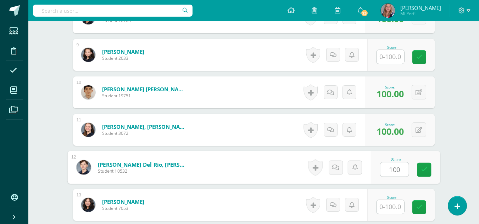
type input "100"
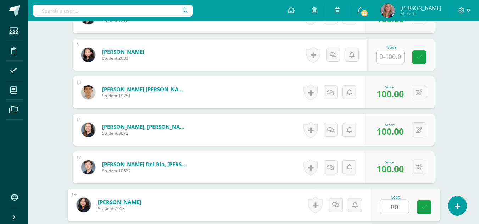
type input "80"
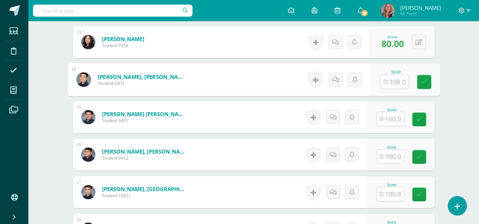
scroll to position [671, 0]
type input "100"
click at [426, 83] on icon at bounding box center [424, 82] width 6 height 6
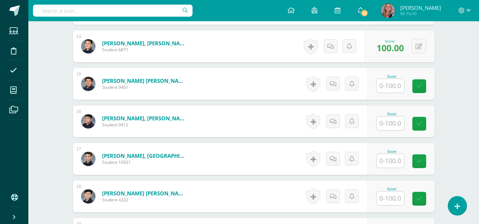
scroll to position [704, 0]
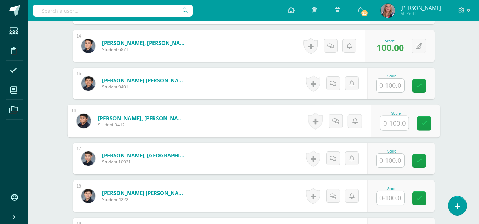
click at [391, 122] on input "text" at bounding box center [394, 123] width 28 height 14
type input "50"
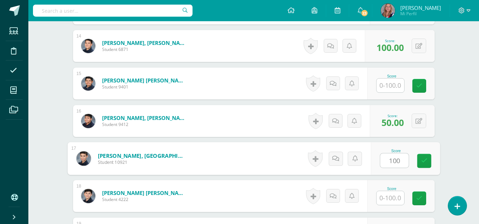
type input "100"
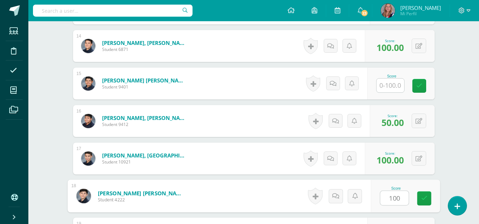
type input "100"
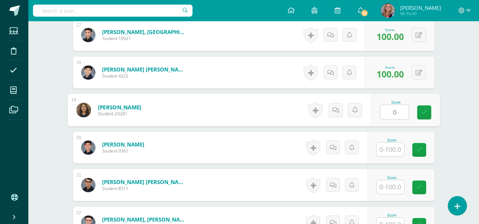
type input "0"
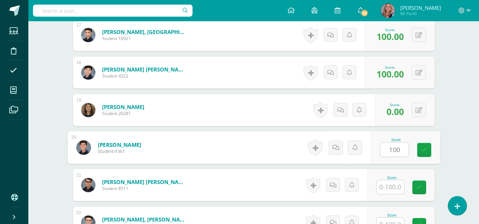
type input "100"
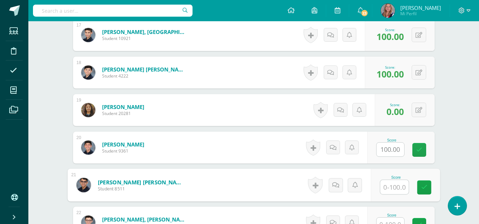
type input "0"
click at [423, 186] on icon at bounding box center [424, 188] width 6 height 6
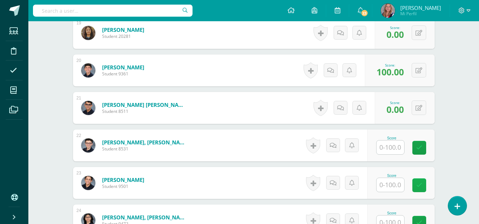
scroll to position [906, 0]
click at [394, 148] on input "text" at bounding box center [390, 147] width 28 height 14
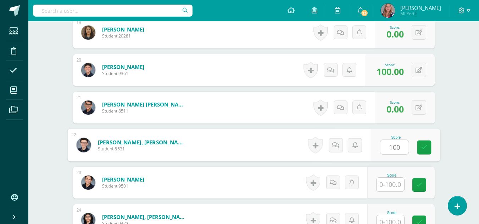
type input "100"
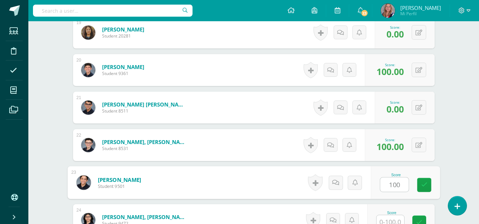
type input "100"
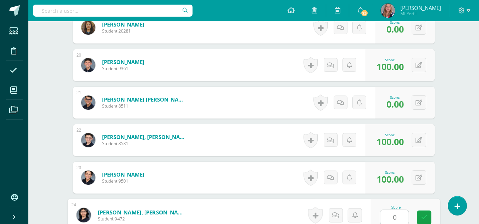
type input "0"
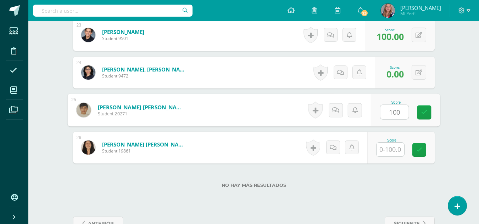
type input "100"
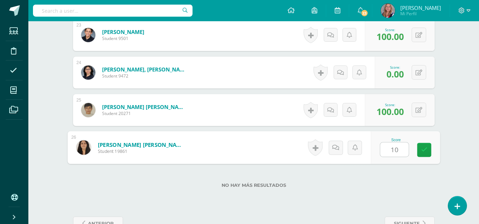
type input "100"
click at [422, 154] on link at bounding box center [424, 150] width 14 height 14
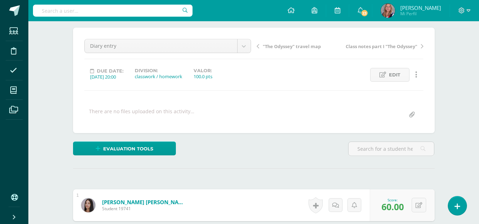
scroll to position [0, 0]
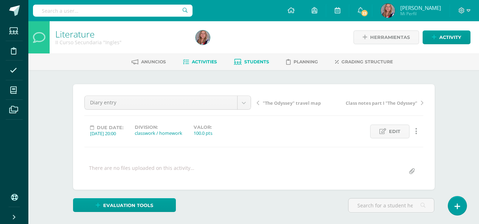
click at [251, 64] on span "Students" at bounding box center [256, 61] width 25 height 5
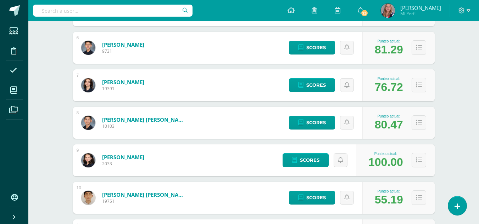
scroll to position [310, 0]
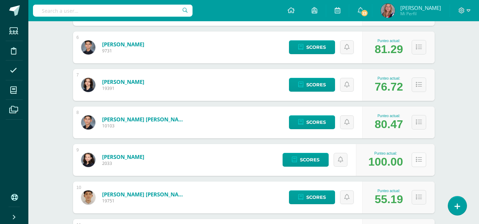
click at [420, 158] on icon at bounding box center [419, 160] width 6 height 6
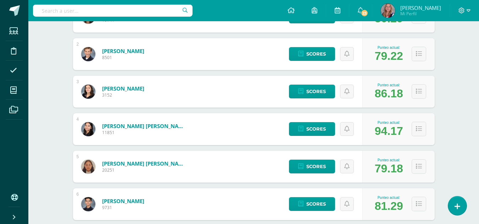
scroll to position [0, 0]
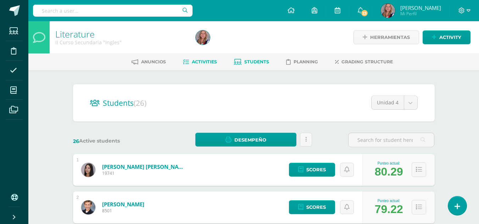
click at [202, 62] on span "Activities" at bounding box center [204, 61] width 25 height 5
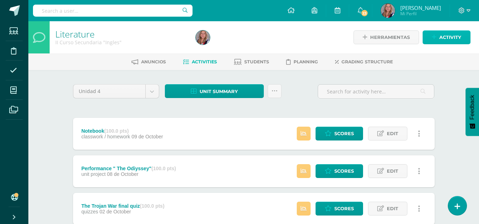
click at [444, 40] on span "Activity" at bounding box center [450, 37] width 22 height 13
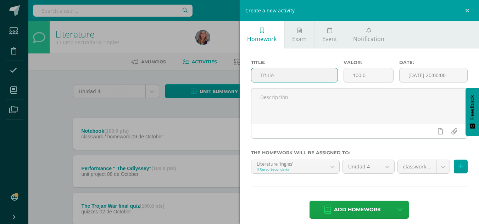
click at [278, 71] on input "text" at bounding box center [294, 75] width 86 height 14
type input "!"
click at [270, 75] on input "Quiz "The Trojan War"" at bounding box center [294, 75] width 86 height 14
type input "Quiz#2 "The Trojan War""
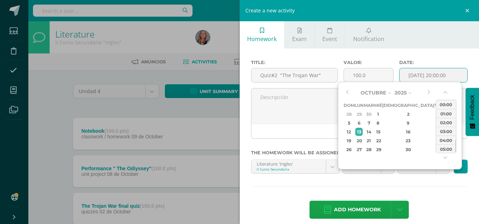
click at [412, 74] on input "[DATE] 20:00:00" at bounding box center [433, 75] width 68 height 14
click at [346, 91] on button "button" at bounding box center [346, 93] width 7 height 11
click at [401, 121] on div "11" at bounding box center [408, 123] width 42 height 8
type input "2025-09-11 20:00"
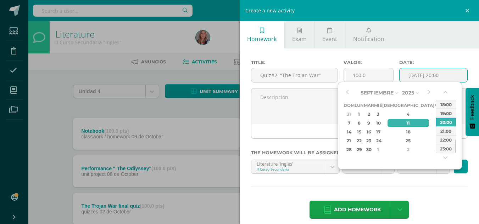
click at [437, 195] on div "Title: Quiz#2 "The Trojan War" Valor: 100.0 Date: 2025-09-11 20:00 The homework…" at bounding box center [360, 140] width 240 height 183
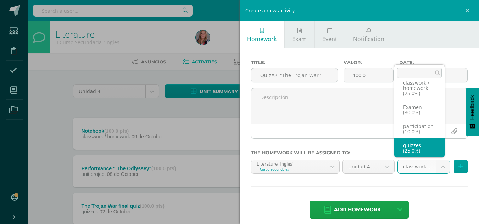
select select "233812"
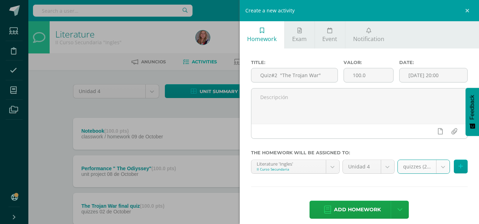
scroll to position [7, 0]
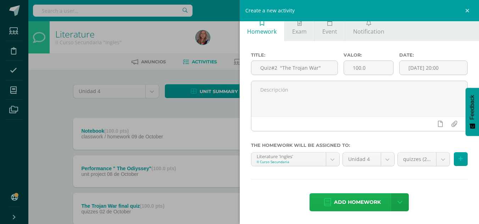
click at [369, 200] on span "Add homework" at bounding box center [357, 202] width 47 height 17
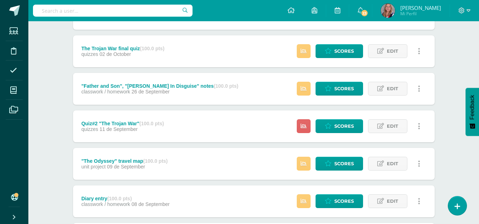
scroll to position [160, 0]
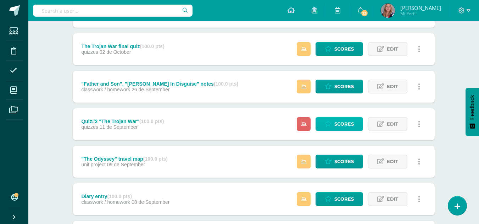
click at [353, 127] on span "Scores" at bounding box center [343, 124] width 19 height 13
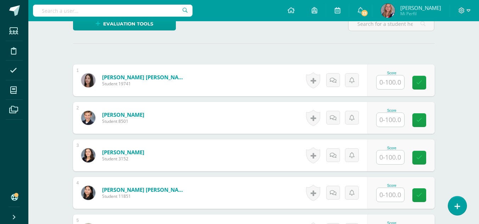
scroll to position [182, 0]
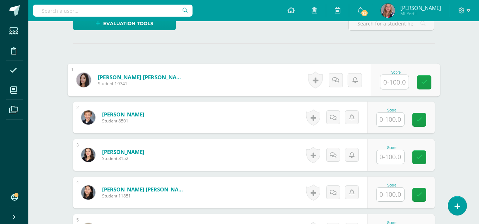
click at [398, 76] on input "text" at bounding box center [394, 82] width 28 height 14
type input "60"
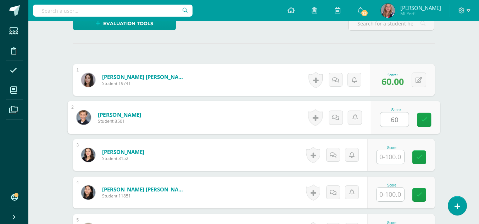
type input "60"
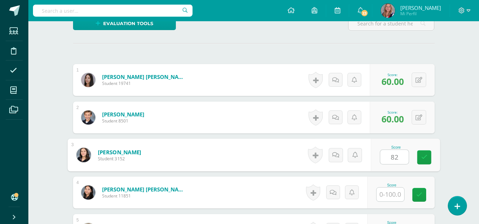
type input "82"
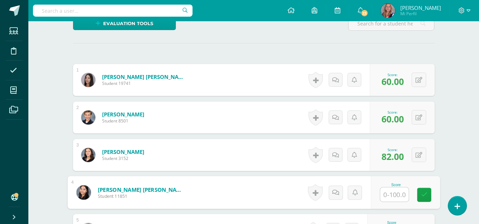
type input "8"
type input "78"
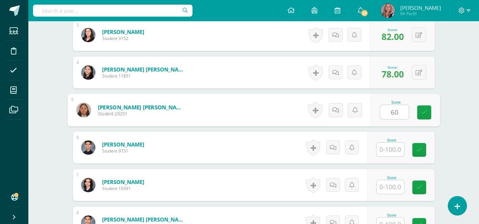
type input "60"
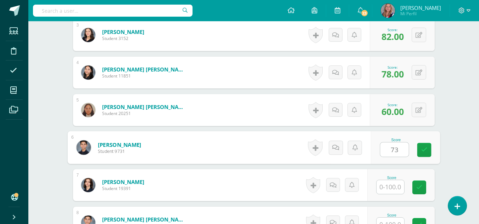
type input "73"
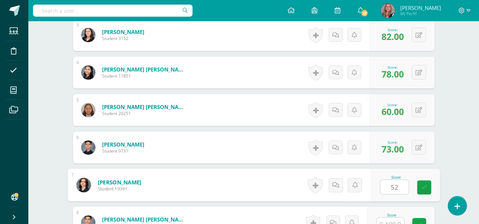
type input "52"
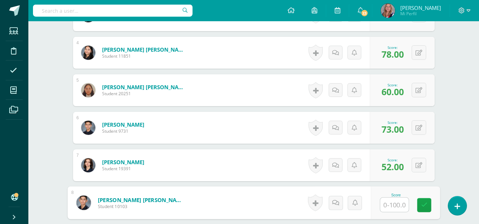
scroll to position [322, 0]
type input "67"
click at [423, 207] on icon at bounding box center [424, 205] width 6 height 6
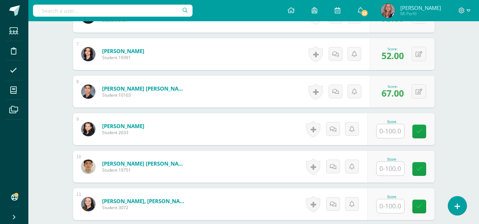
scroll to position [434, 0]
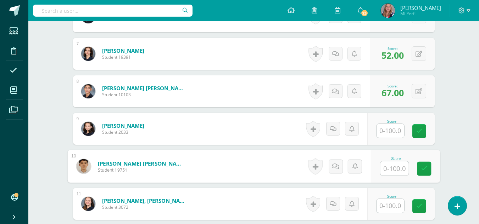
click at [396, 167] on input "text" at bounding box center [394, 169] width 28 height 14
type input "46"
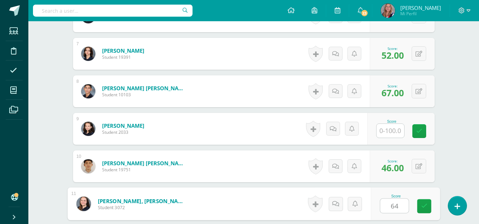
type input "64"
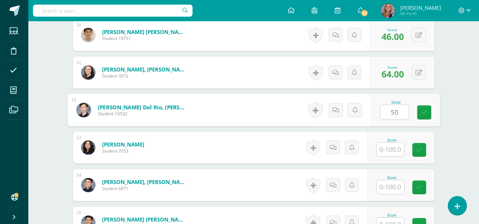
type input "50"
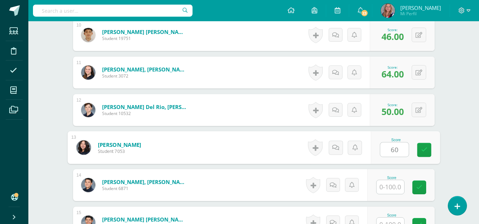
type input "60"
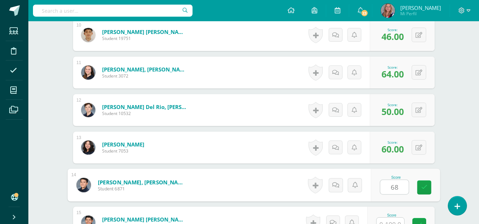
type input "68"
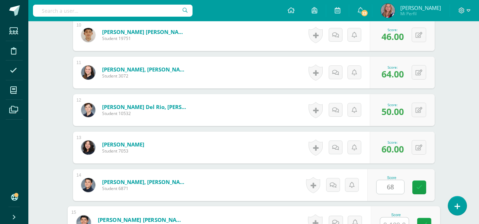
scroll to position [573, 0]
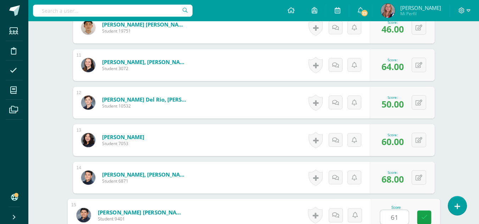
type input "61"
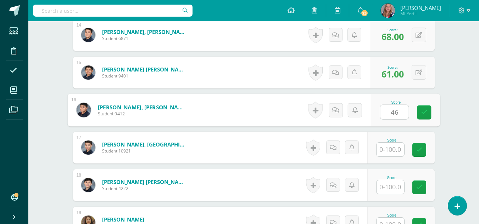
type input "46"
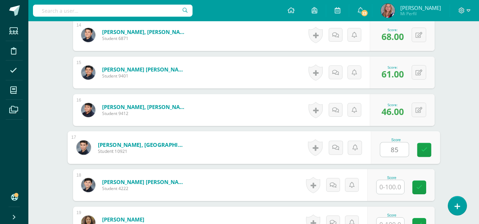
type input "85"
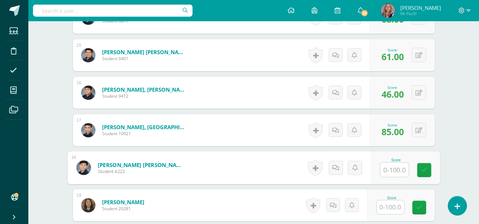
scroll to position [733, 0]
type input "73"
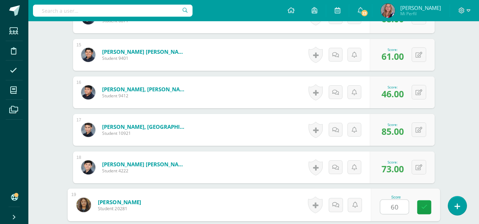
type input "60"
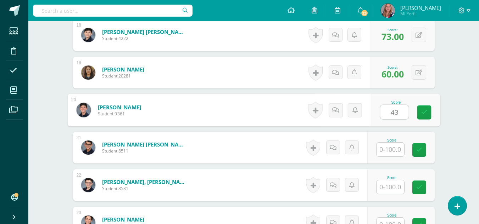
type input "43"
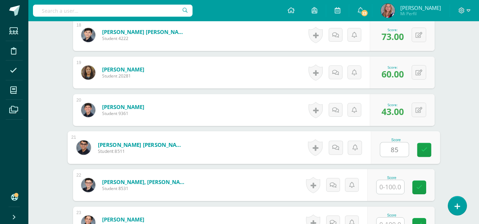
type input "85"
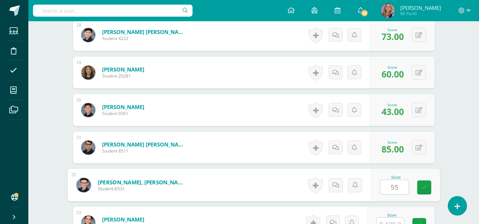
type input "55"
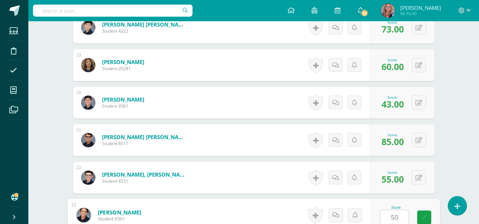
type input "50"
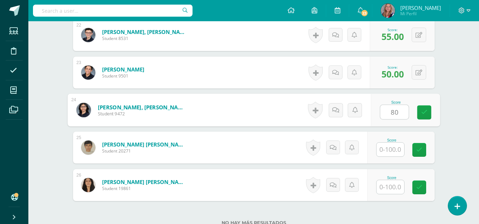
type input "80"
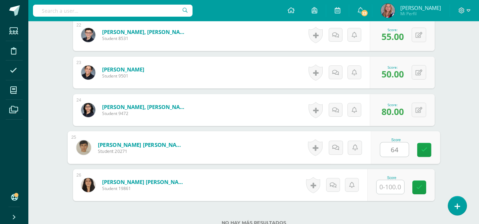
type input "64"
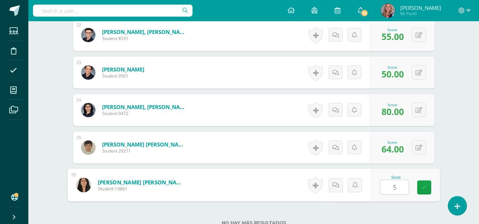
type input "52"
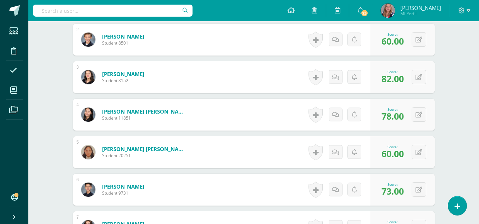
scroll to position [0, 0]
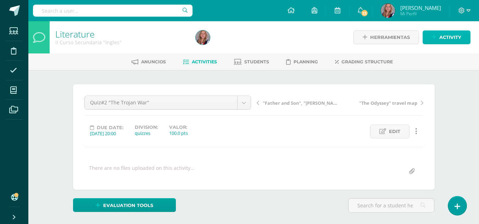
click at [449, 37] on span "Activity" at bounding box center [450, 37] width 22 height 13
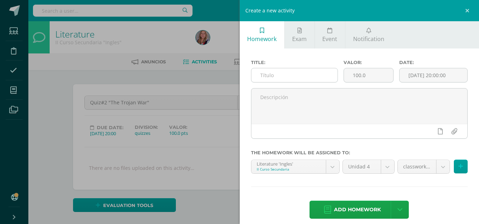
click at [288, 78] on input "text" at bounding box center [294, 75] width 86 height 14
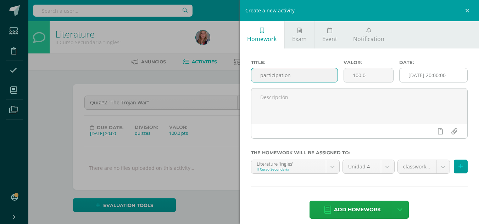
type input "participation"
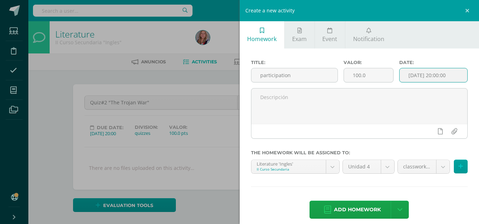
click at [416, 69] on input "[DATE] 20:00:00" at bounding box center [433, 75] width 68 height 14
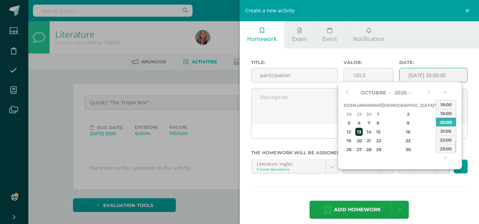
click at [363, 131] on div "13" at bounding box center [358, 132] width 7 height 8
type input "2025-10-13 20:00"
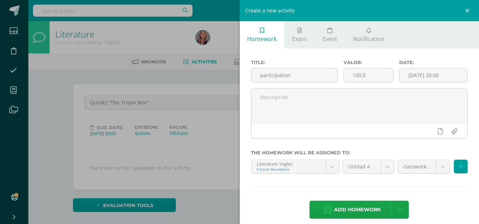
click at [410, 184] on div "Title: participation Valor: 100.0 Date: 2025-10-13 20:00 The homework will be a…" at bounding box center [360, 140] width 240 height 183
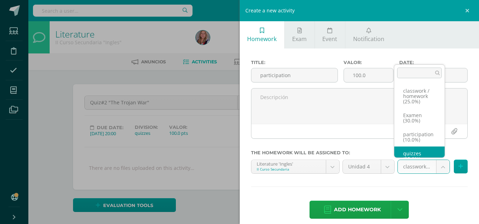
scroll to position [8, 0]
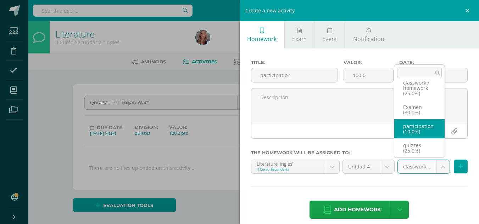
select select "233811"
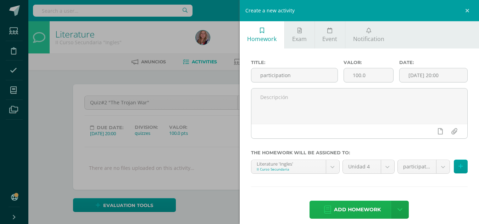
click at [361, 212] on span "Add homework" at bounding box center [357, 209] width 47 height 17
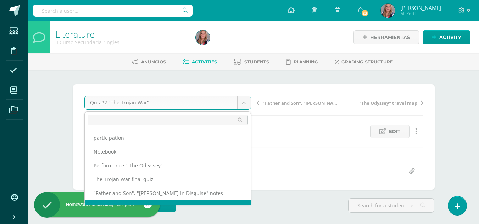
click at [243, 102] on body "Homework successfully assigned Students Discipline Attendance My courses Archiv…" at bounding box center [239, 140] width 479 height 281
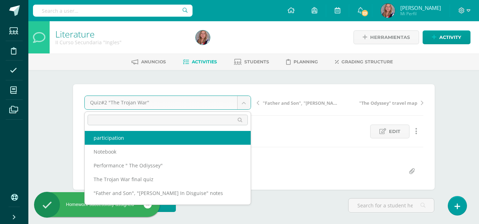
select select "/dashboard/teacher/grade-activity/238501/"
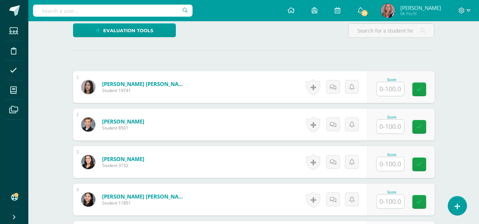
scroll to position [175, 0]
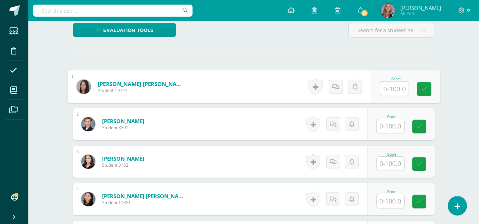
click at [393, 89] on input "text" at bounding box center [394, 89] width 28 height 14
type input "70"
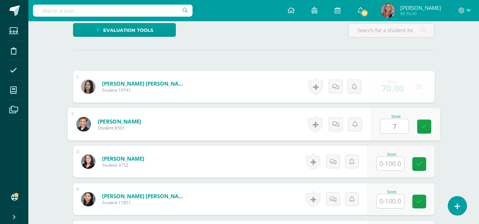
scroll to position [176, 0]
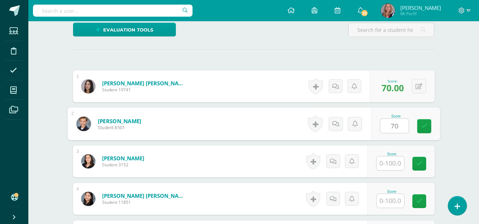
type input "70"
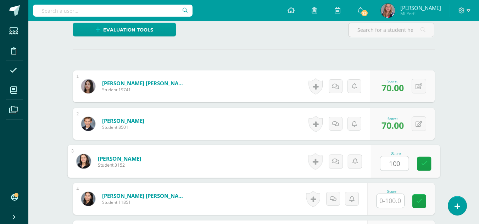
type input "100"
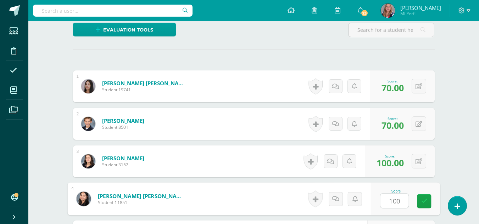
type input "100"
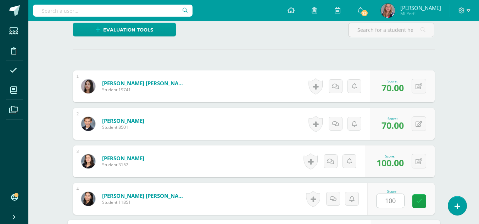
scroll to position [302, 0]
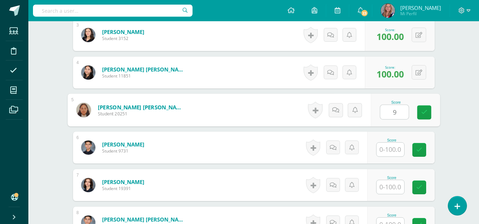
type input "90"
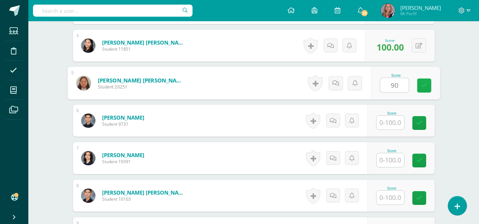
click at [422, 87] on icon at bounding box center [424, 86] width 6 height 6
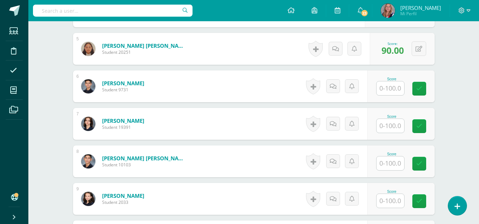
scroll to position [364, 0]
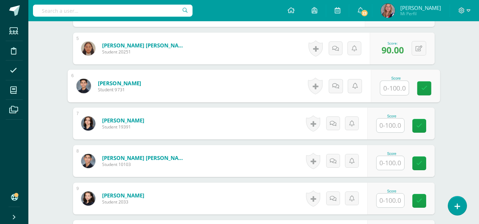
click at [394, 87] on input "text" at bounding box center [394, 88] width 28 height 14
type input "60"
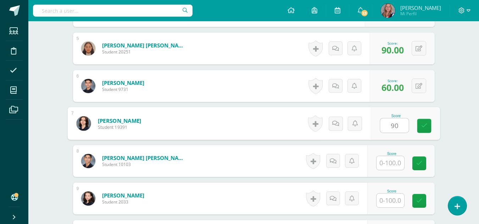
type input "90"
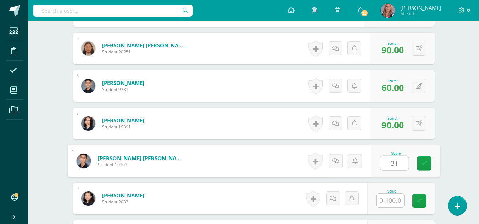
type input "3"
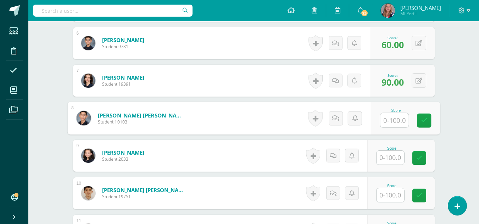
scroll to position [407, 0]
type input "80"
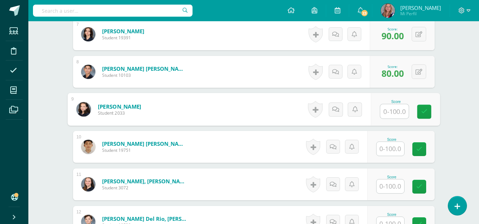
scroll to position [452, 0]
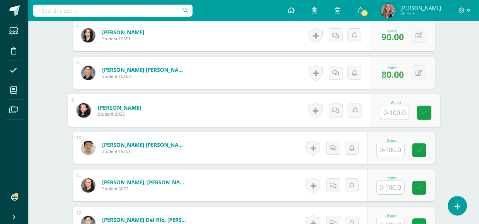
click at [391, 158] on div "Score" at bounding box center [400, 148] width 67 height 32
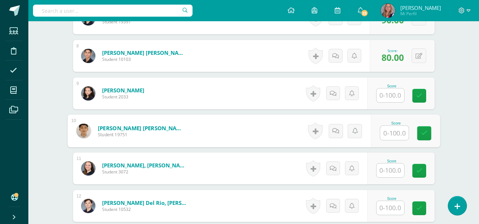
click at [394, 138] on input "text" at bounding box center [394, 133] width 28 height 14
click at [399, 131] on input "text" at bounding box center [394, 133] width 28 height 14
click at [398, 135] on input "text" at bounding box center [394, 133] width 28 height 14
type input "50"
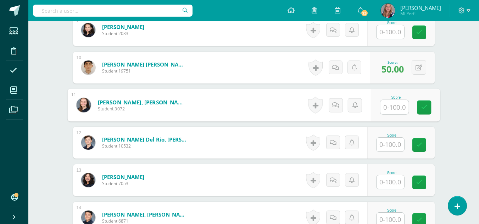
scroll to position [533, 0]
click at [394, 105] on input "text" at bounding box center [394, 107] width 28 height 14
type input "70"
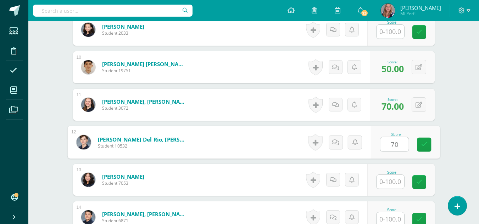
type input "70"
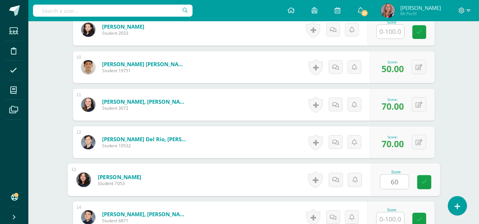
type input "60"
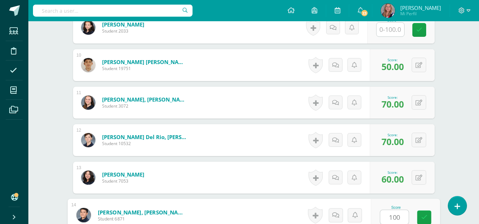
type input "100"
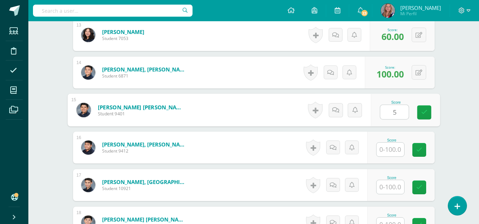
type input "50"
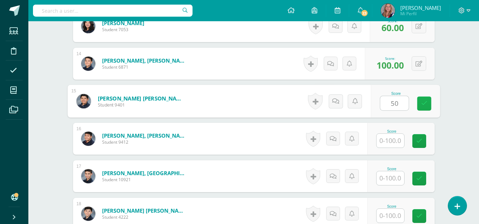
scroll to position [686, 0]
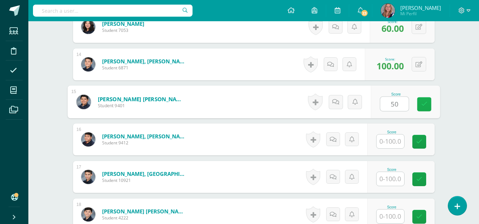
click at [425, 108] on link at bounding box center [424, 104] width 14 height 14
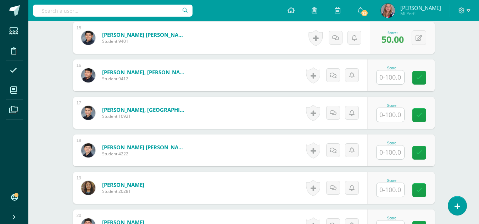
scroll to position [753, 0]
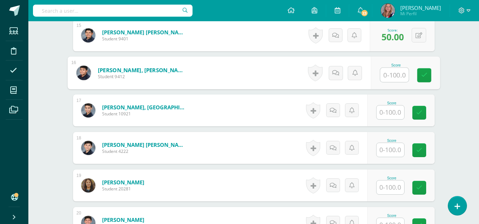
click at [394, 77] on input "text" at bounding box center [394, 75] width 28 height 14
type input "70"
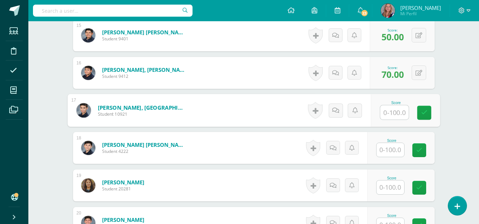
click at [395, 112] on input "text" at bounding box center [394, 113] width 28 height 14
type input "90"
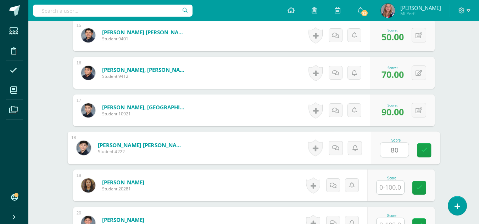
type input "80"
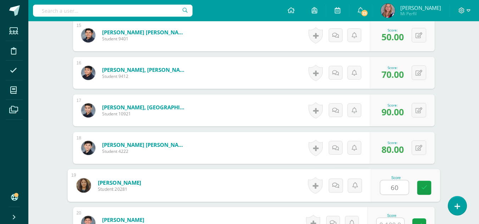
type input "60"
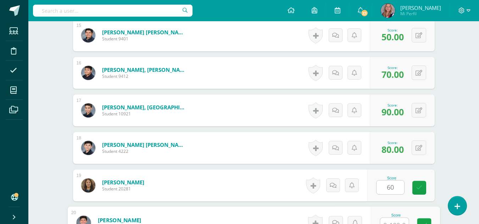
scroll to position [760, 0]
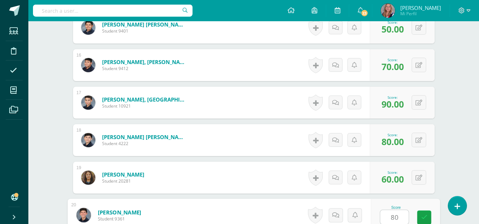
type input "80"
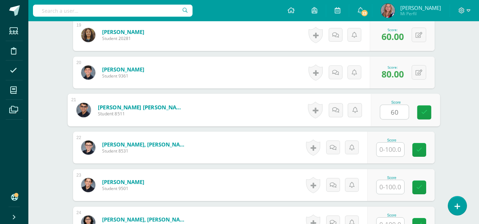
type input "60"
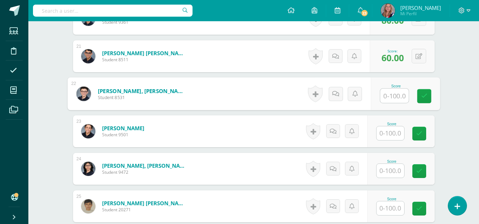
scroll to position [958, 0]
type input "90"
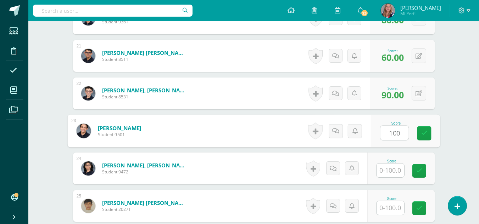
type input "100"
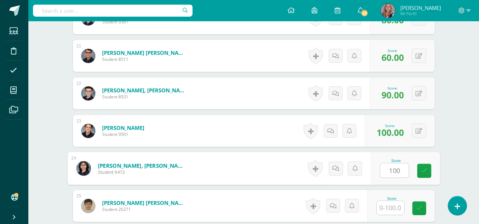
type input "100"
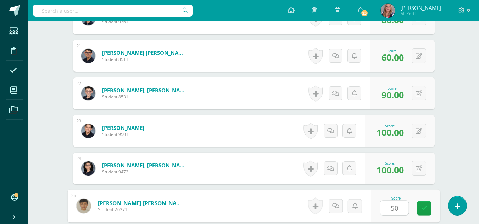
type input "50"
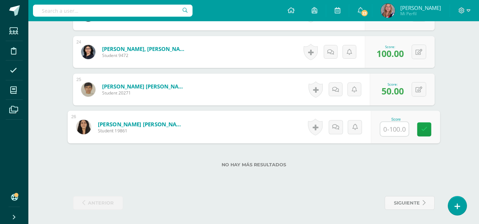
click at [392, 133] on input "text" at bounding box center [394, 129] width 28 height 14
type input "90"
click at [426, 129] on icon at bounding box center [424, 130] width 6 height 6
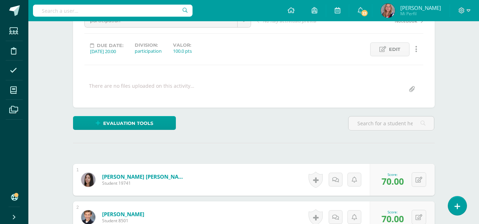
scroll to position [0, 0]
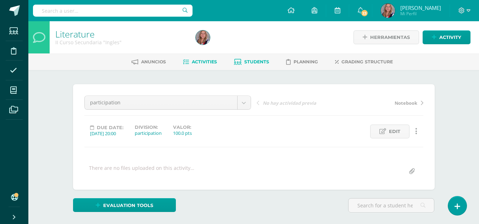
click at [251, 63] on span "Students" at bounding box center [256, 61] width 25 height 5
